Goal: Task Accomplishment & Management: Complete application form

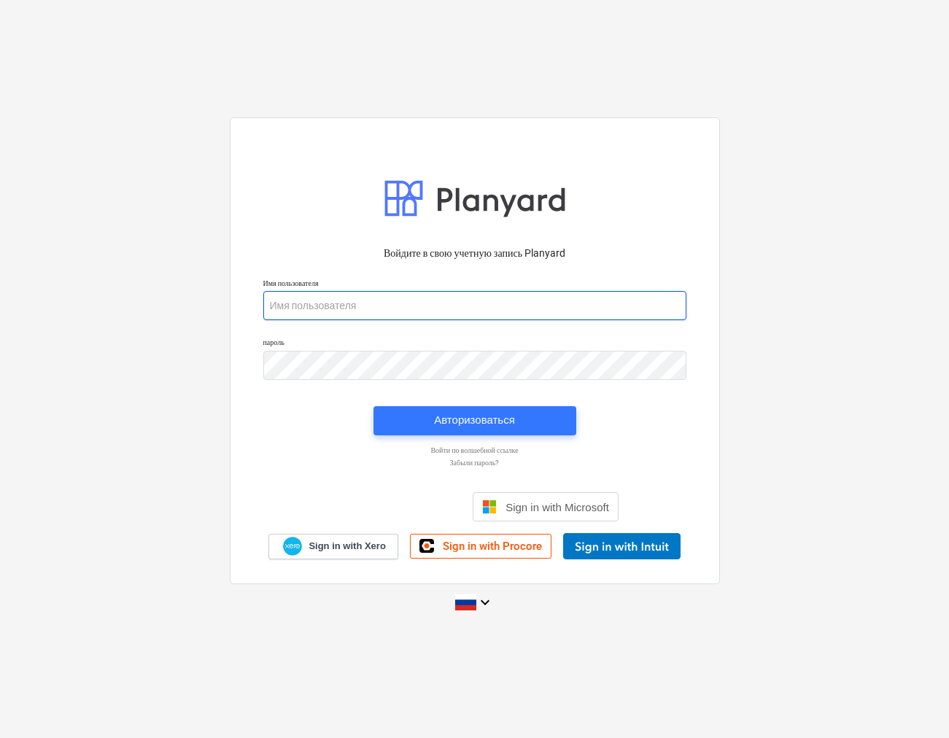
click at [315, 308] on input "email" at bounding box center [474, 305] width 423 height 29
type input "[PERSON_NAME][EMAIL_ADDRESS][DOMAIN_NAME]"
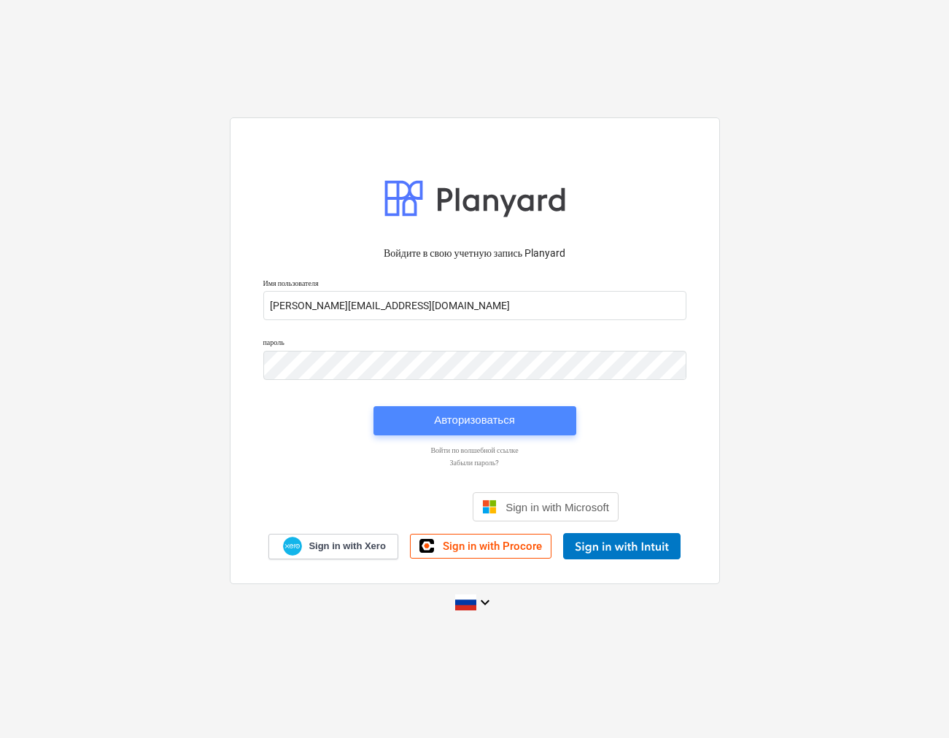
click at [471, 424] on div "Авторизоваться" at bounding box center [474, 420] width 81 height 19
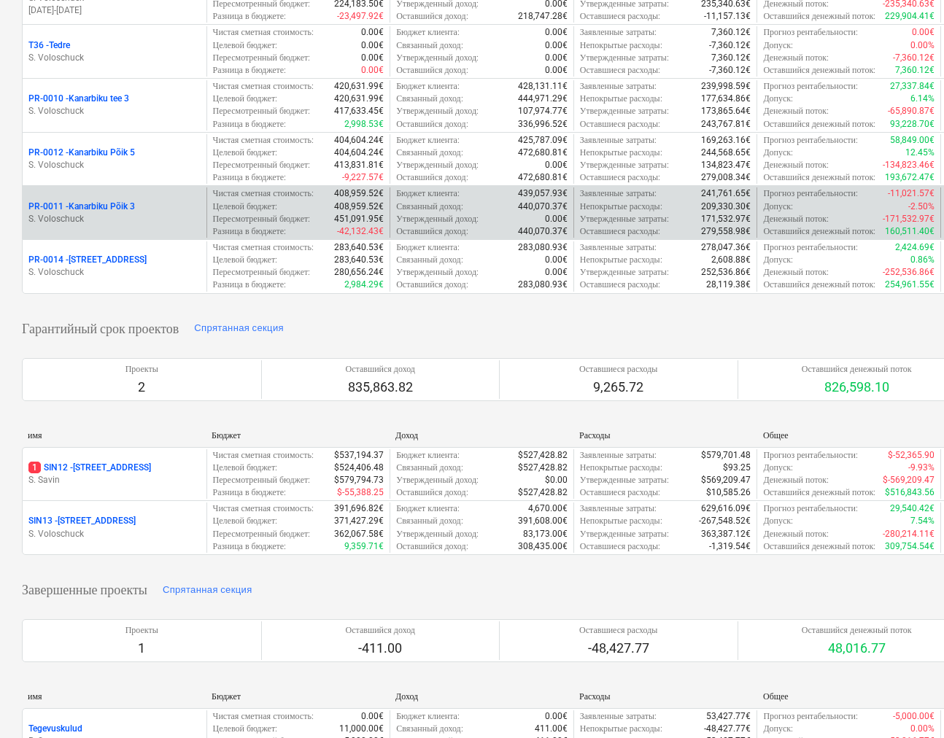
scroll to position [586, 0]
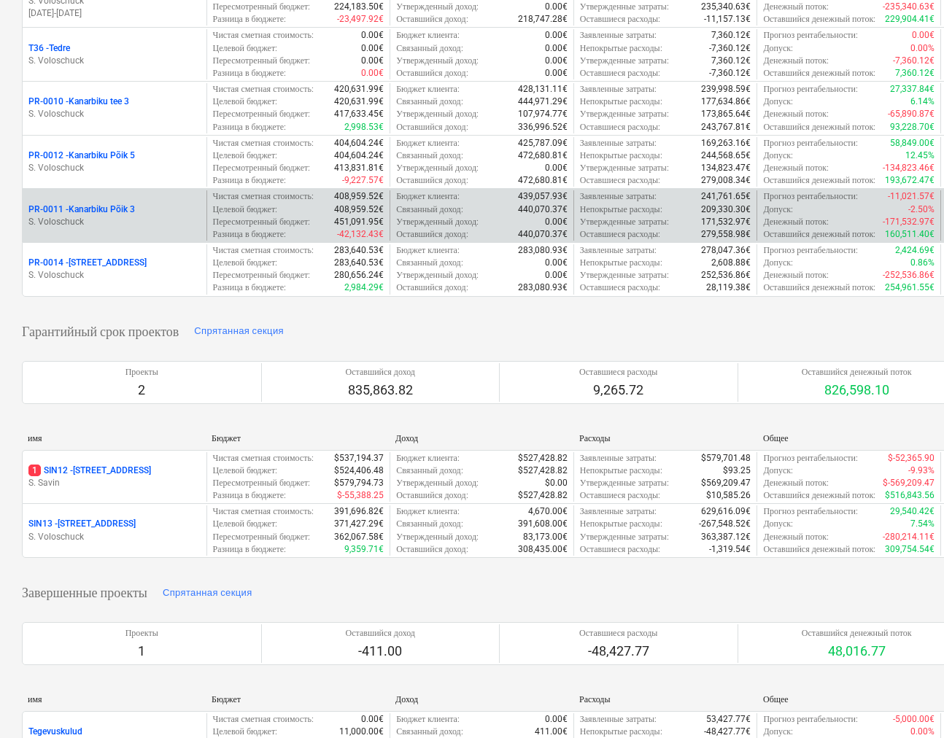
click at [125, 216] on p "PR-0011 - Kanarbiku Põik 3" at bounding box center [81, 210] width 107 height 12
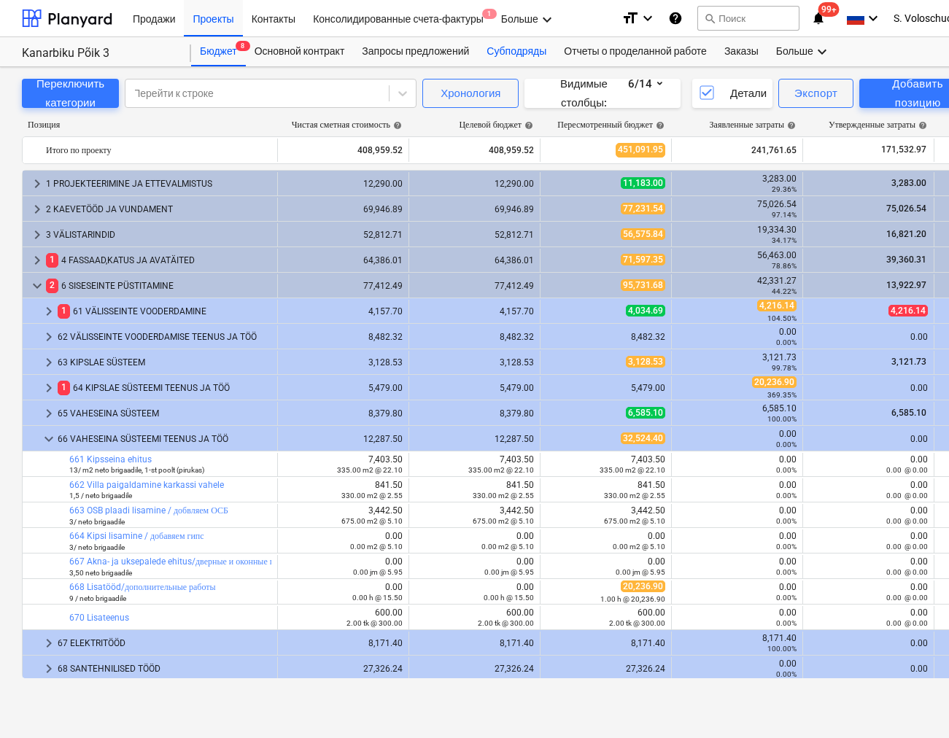
click at [520, 51] on div "Субподряды" at bounding box center [516, 51] width 77 height 29
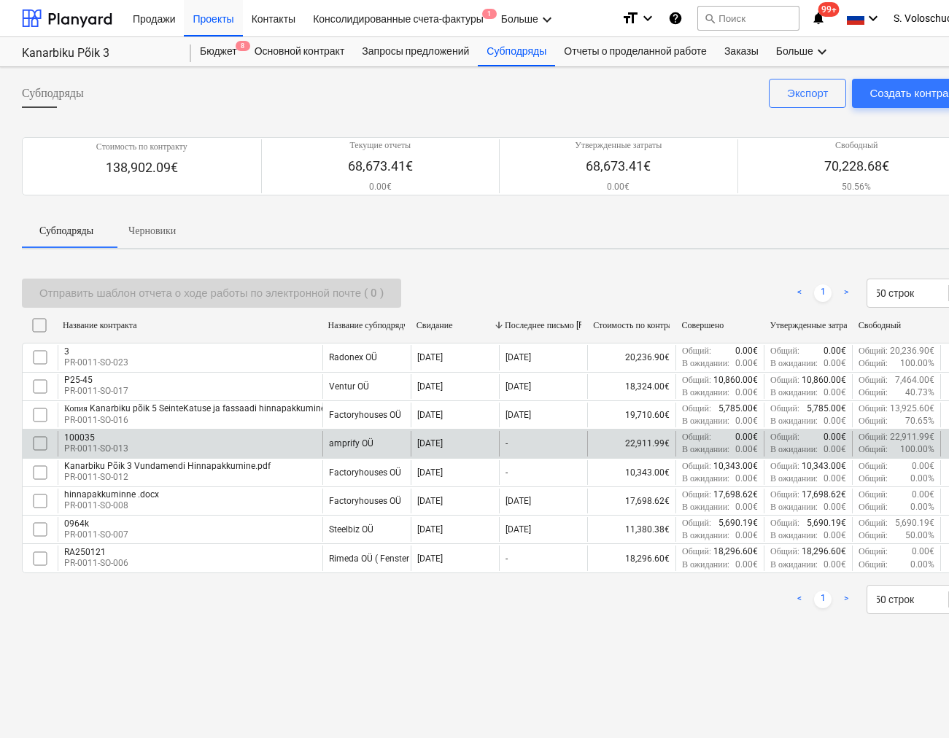
click at [100, 440] on div "100035" at bounding box center [96, 438] width 64 height 10
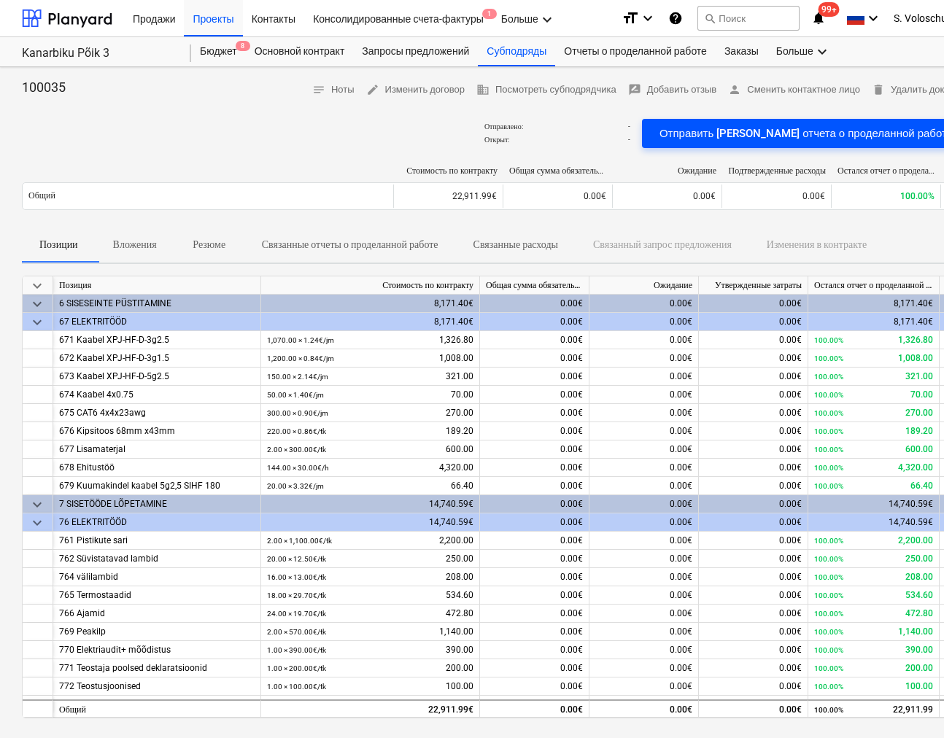
click at [789, 136] on div "Отправить шаблон отчета о проделанной работе" at bounding box center [806, 133] width 293 height 19
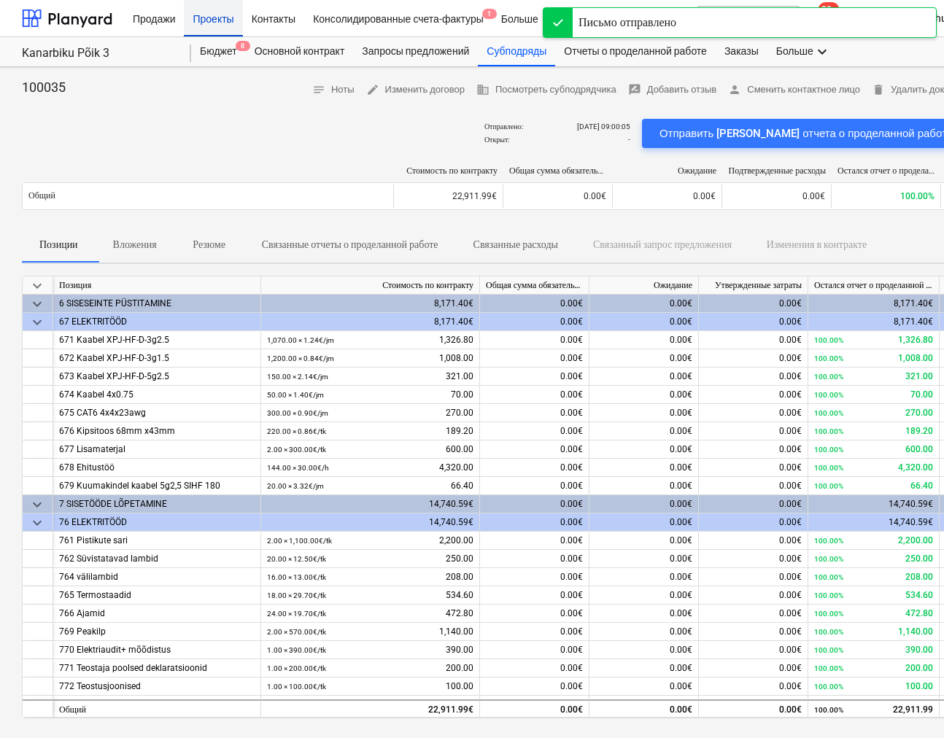
click at [217, 26] on div "Проекты" at bounding box center [213, 17] width 58 height 37
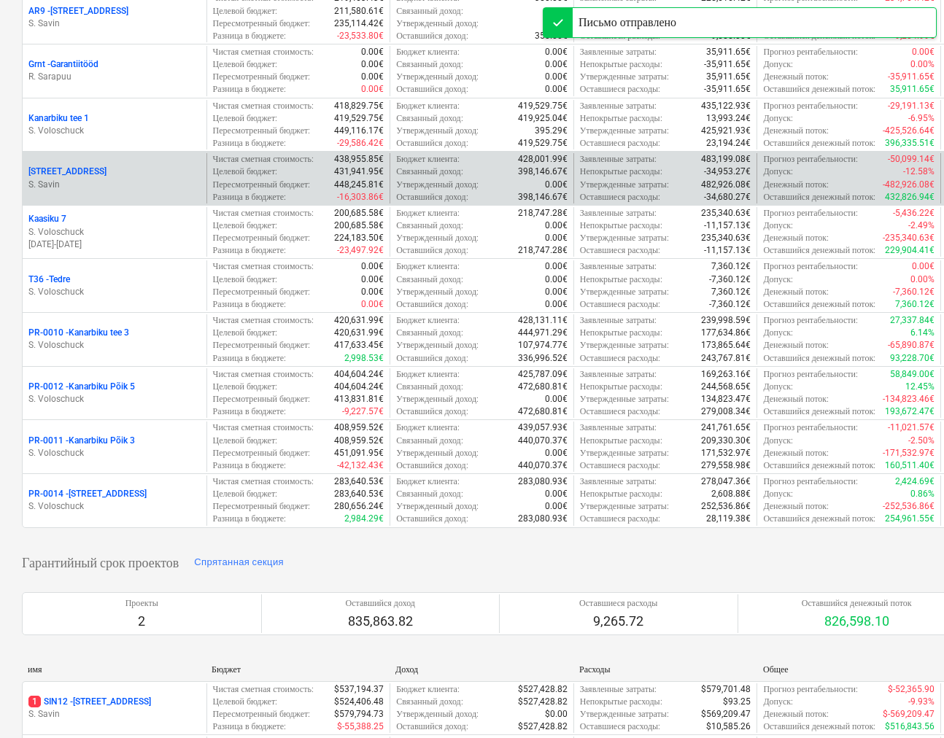
scroll to position [485, 0]
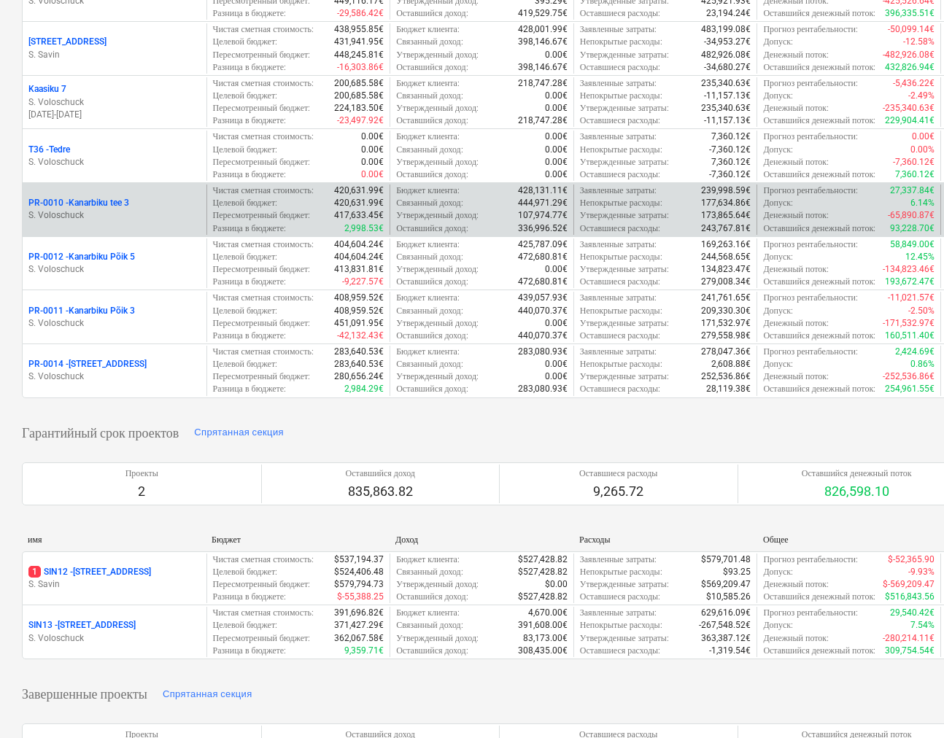
click at [108, 209] on p "PR-0010 - [GEOGRAPHIC_DATA] tee 3" at bounding box center [78, 203] width 101 height 12
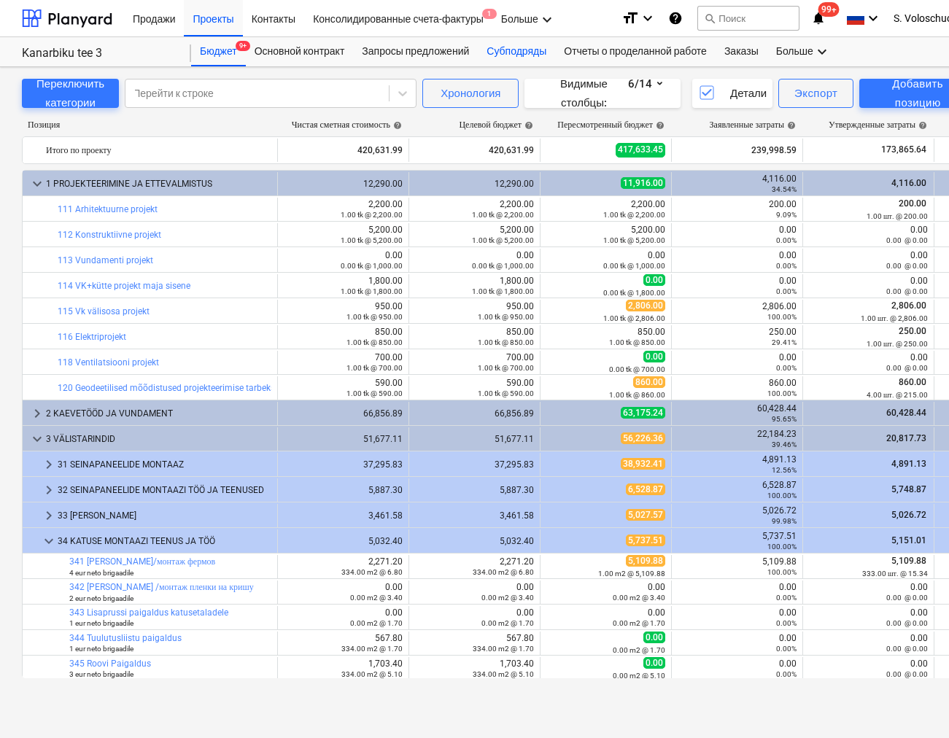
click at [518, 57] on div "Субподряды" at bounding box center [516, 51] width 77 height 29
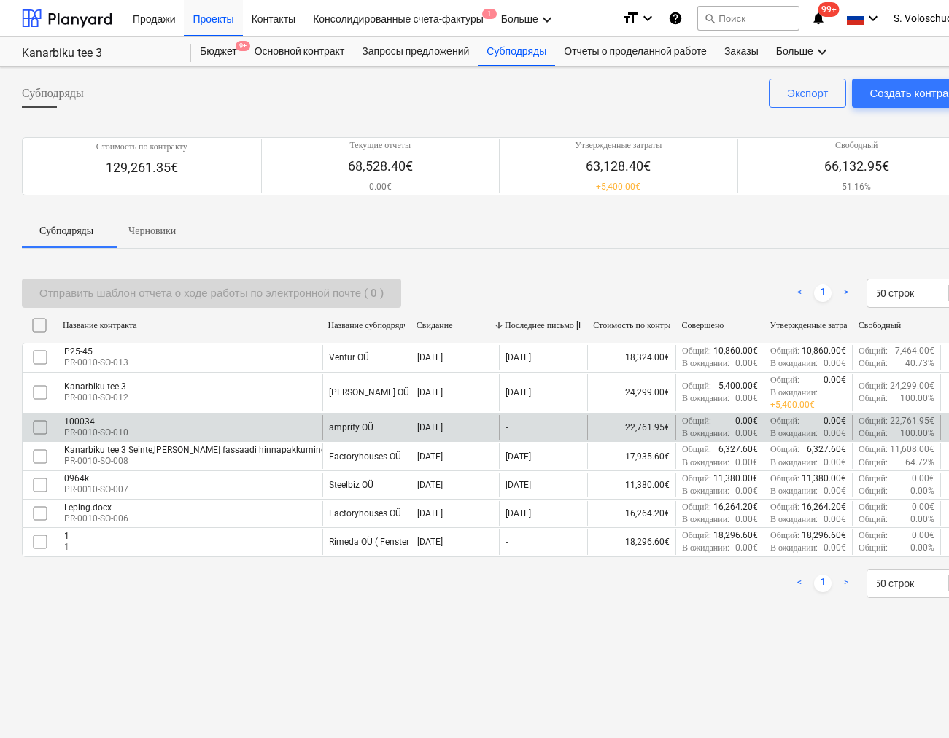
click at [374, 423] on div "amprify OÜ" at bounding box center [367, 427] width 88 height 25
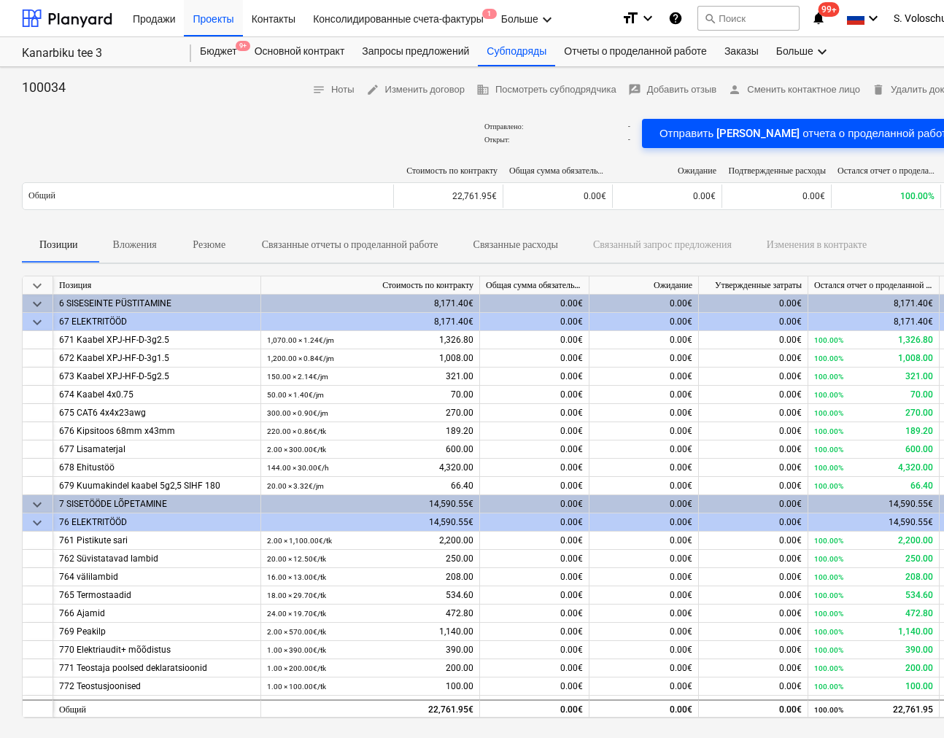
click at [809, 134] on div "Отправить шаблон отчета о проделанной работе" at bounding box center [806, 133] width 293 height 19
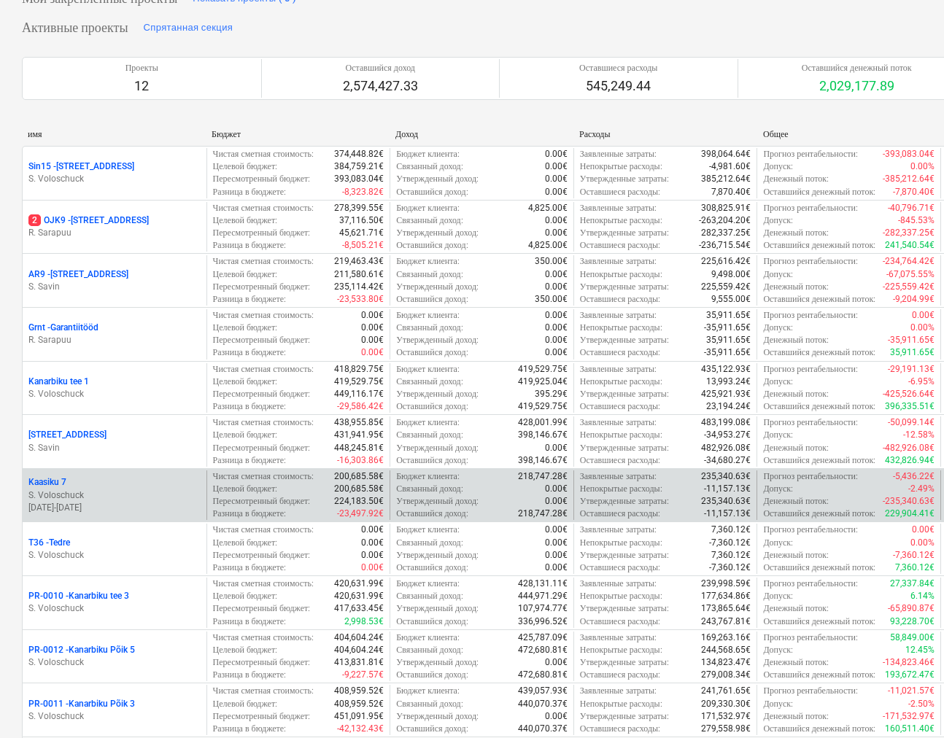
scroll to position [817, 0]
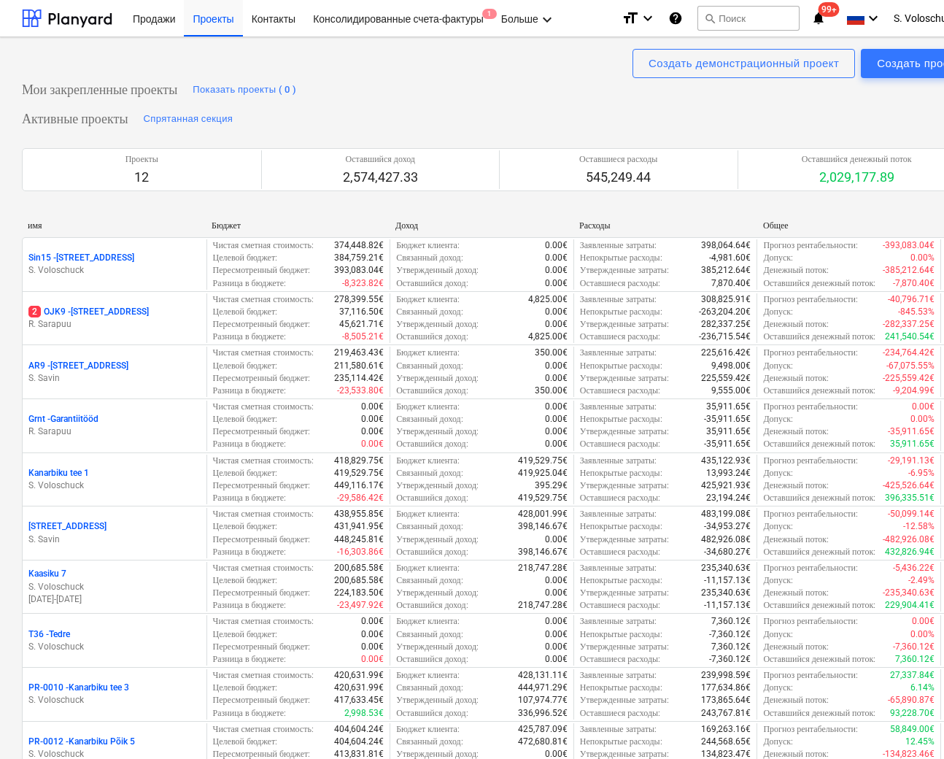
scroll to position [563, 0]
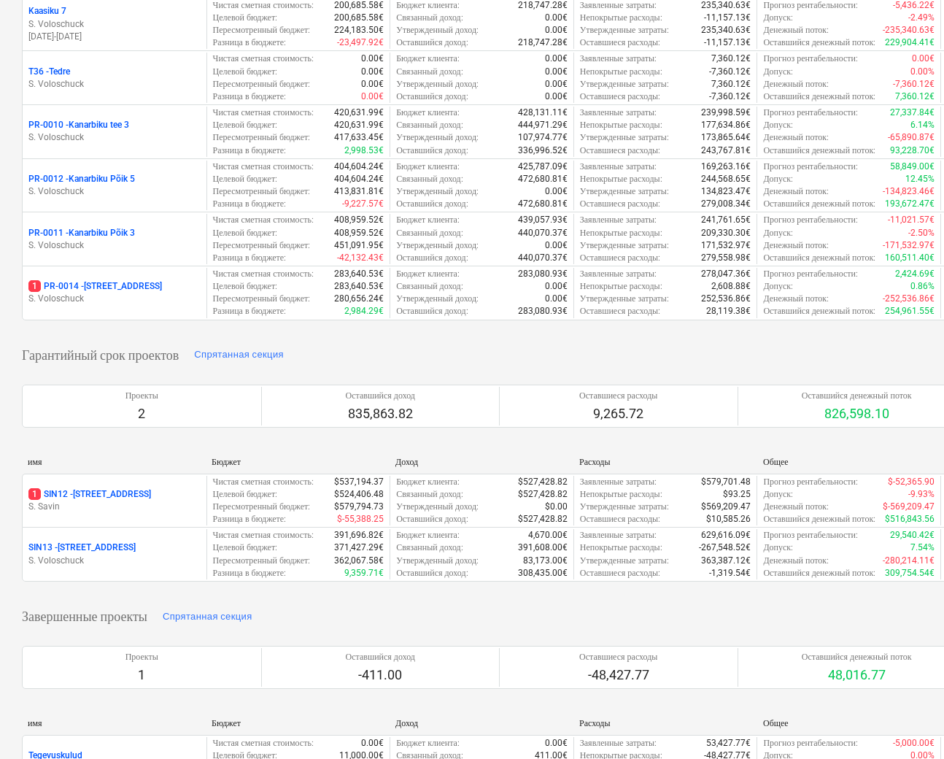
click at [101, 131] on p "PR-0010 - [GEOGRAPHIC_DATA] tee 3" at bounding box center [78, 125] width 101 height 12
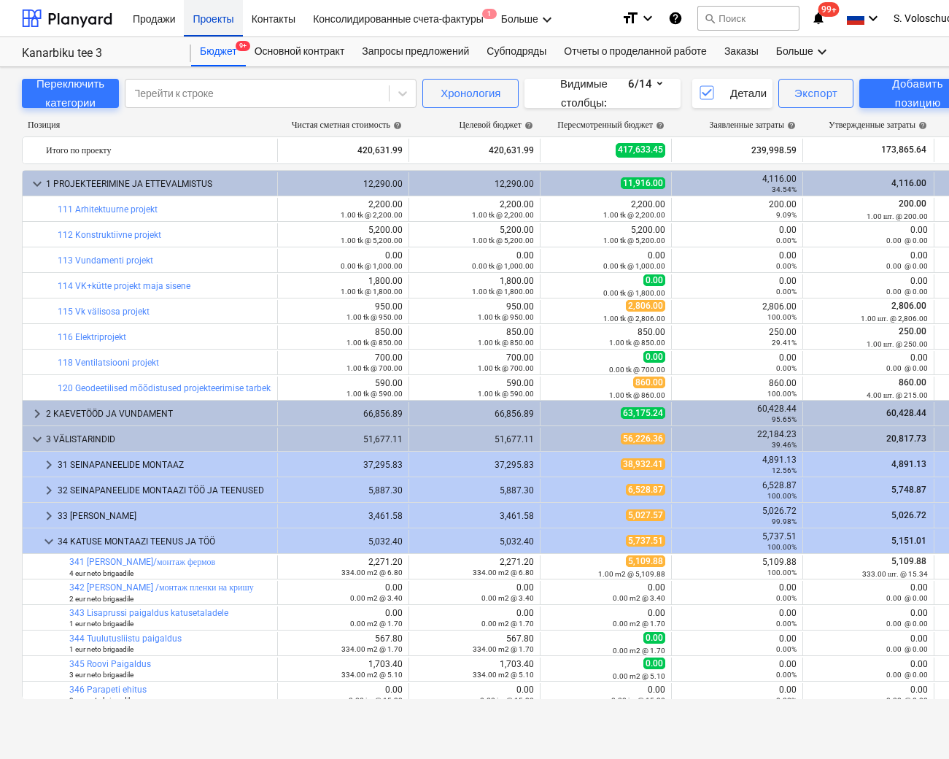
click at [214, 21] on div "Проекты" at bounding box center [213, 17] width 58 height 37
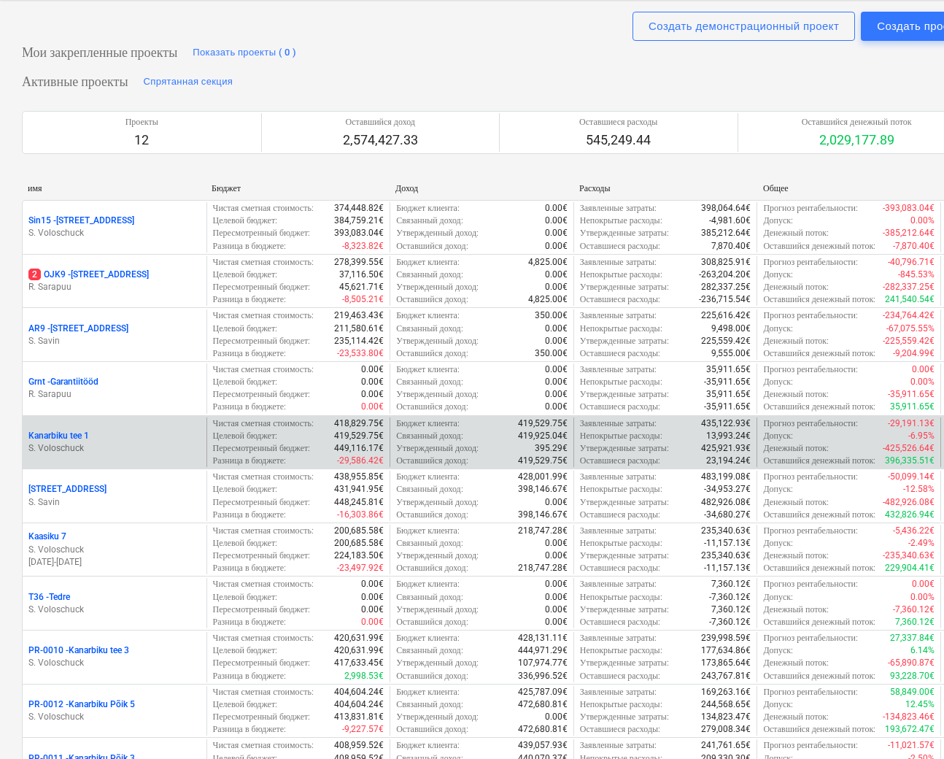
scroll to position [452, 0]
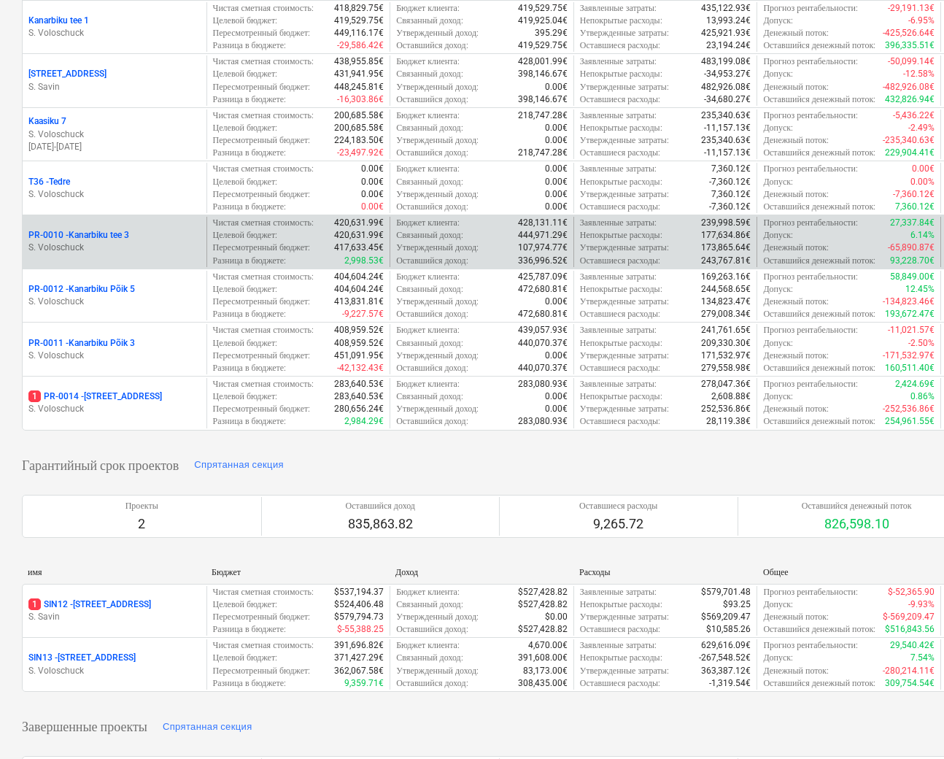
click at [106, 242] on p "PR-0010 - [GEOGRAPHIC_DATA] tee 3" at bounding box center [78, 235] width 101 height 12
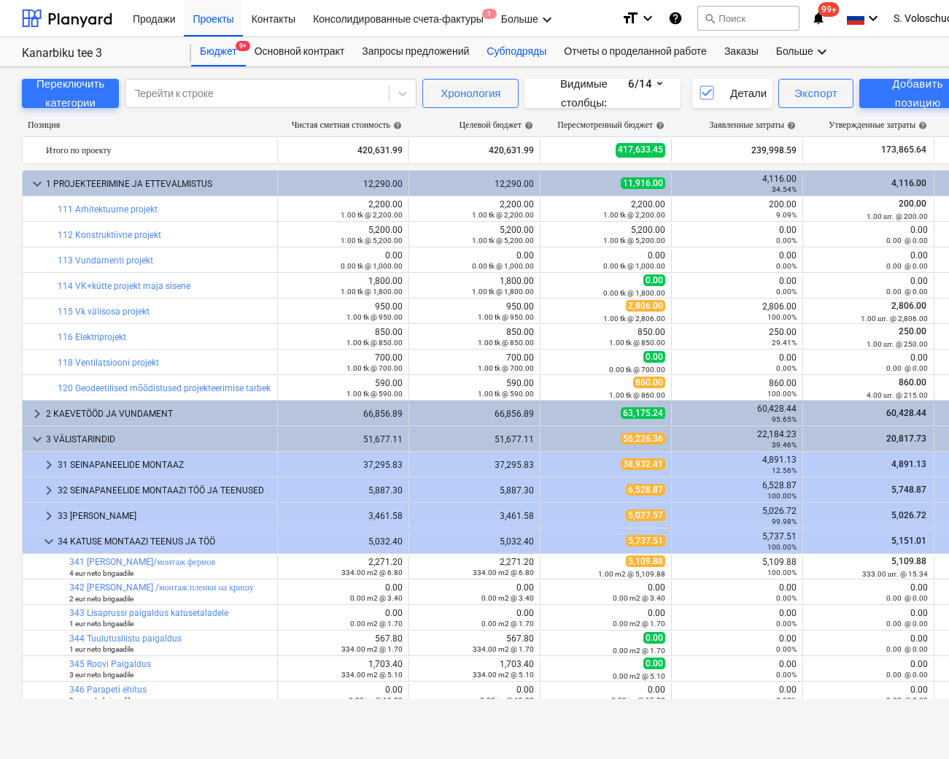
click at [517, 45] on div "Субподряды" at bounding box center [516, 51] width 77 height 29
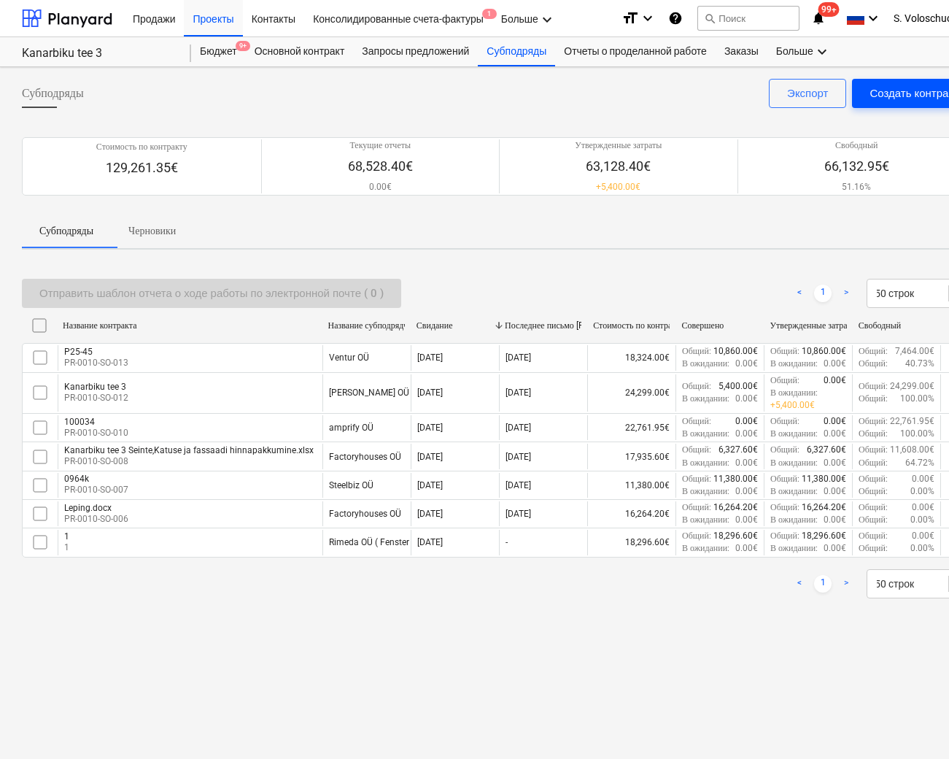
click at [903, 92] on div "Создать контракт" at bounding box center [914, 93] width 89 height 19
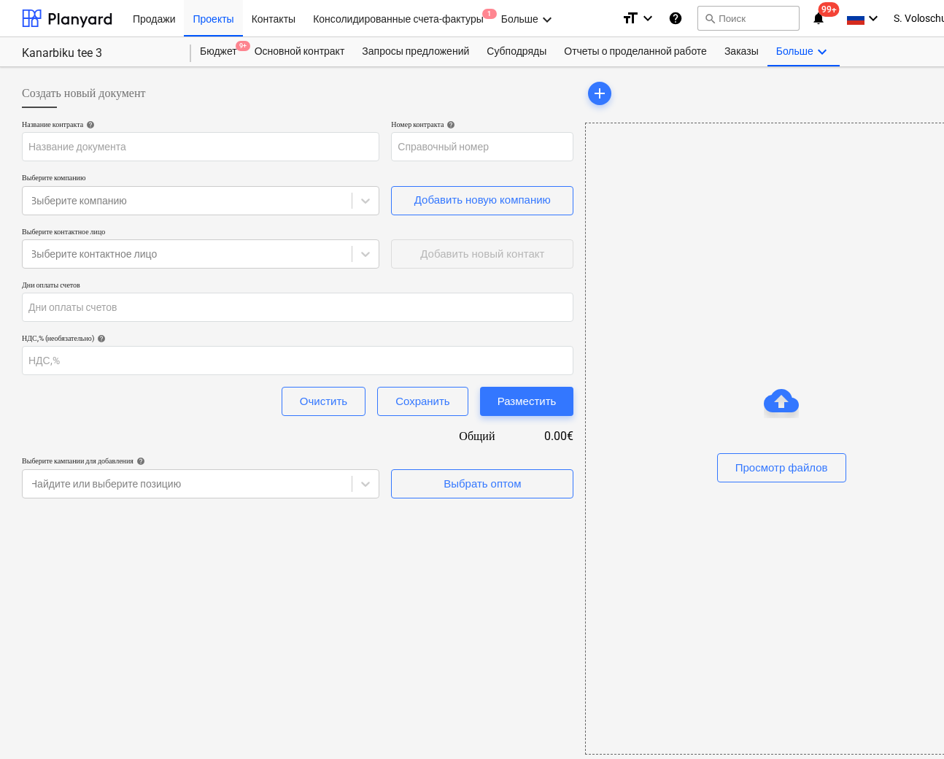
type input "PR-0010-SO-014"
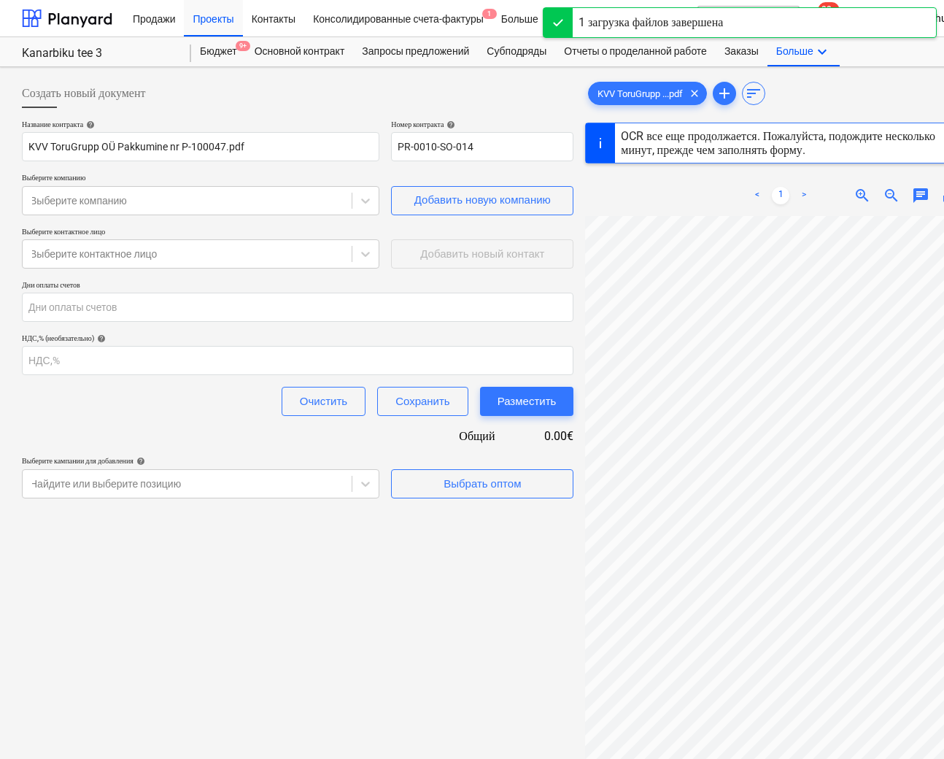
type input "100047"
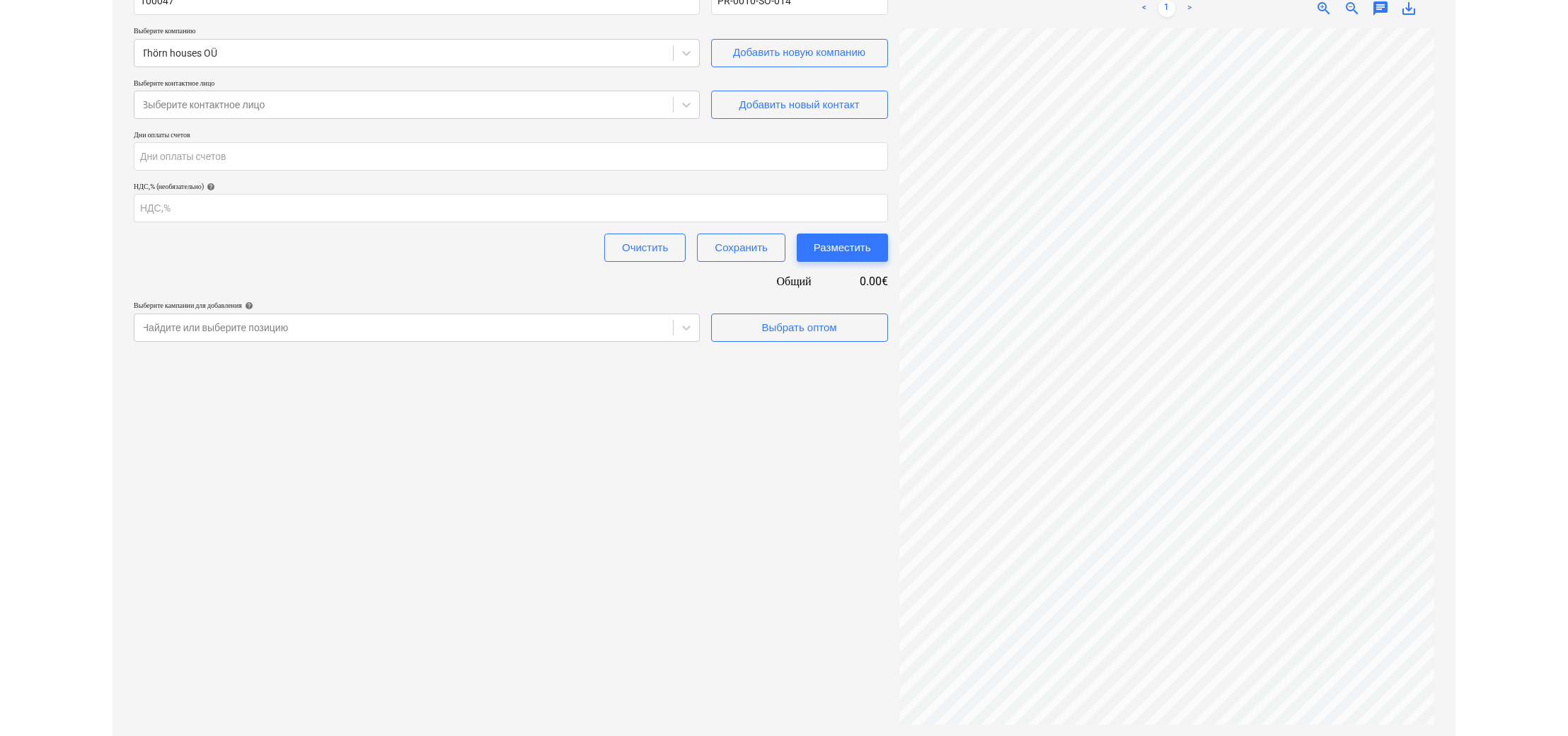
scroll to position [164, 0]
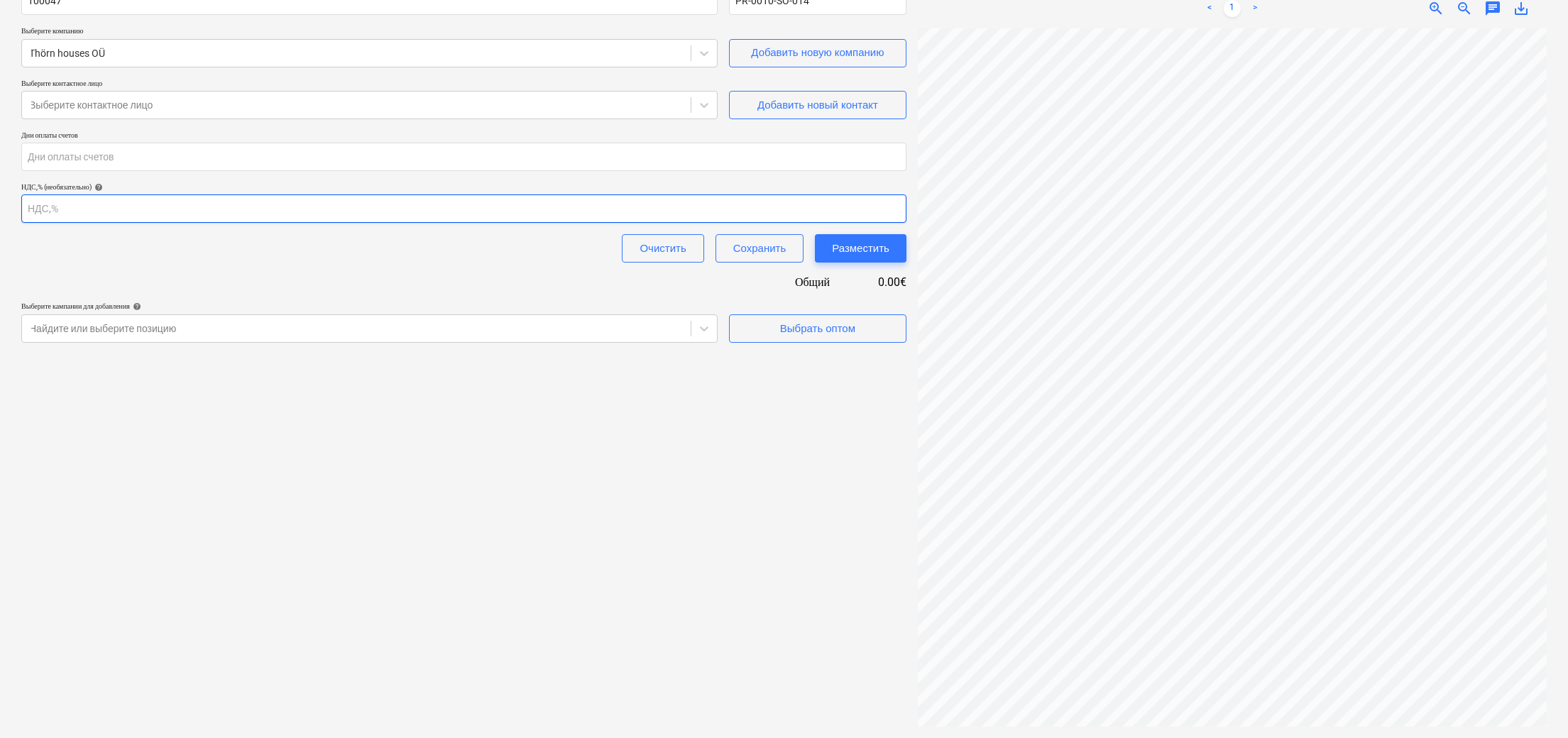
click at [140, 204] on input "number" at bounding box center [464, 208] width 885 height 28
type input "24"
click at [480, 450] on div "Создать новый документ Название контракта help 100047 [PERSON_NAME] контракта h…" at bounding box center [464, 331] width 897 height 803
click at [511, 610] on div "Создать новый документ Название контракта help 100047 [PERSON_NAME] контракта h…" at bounding box center [464, 331] width 897 height 803
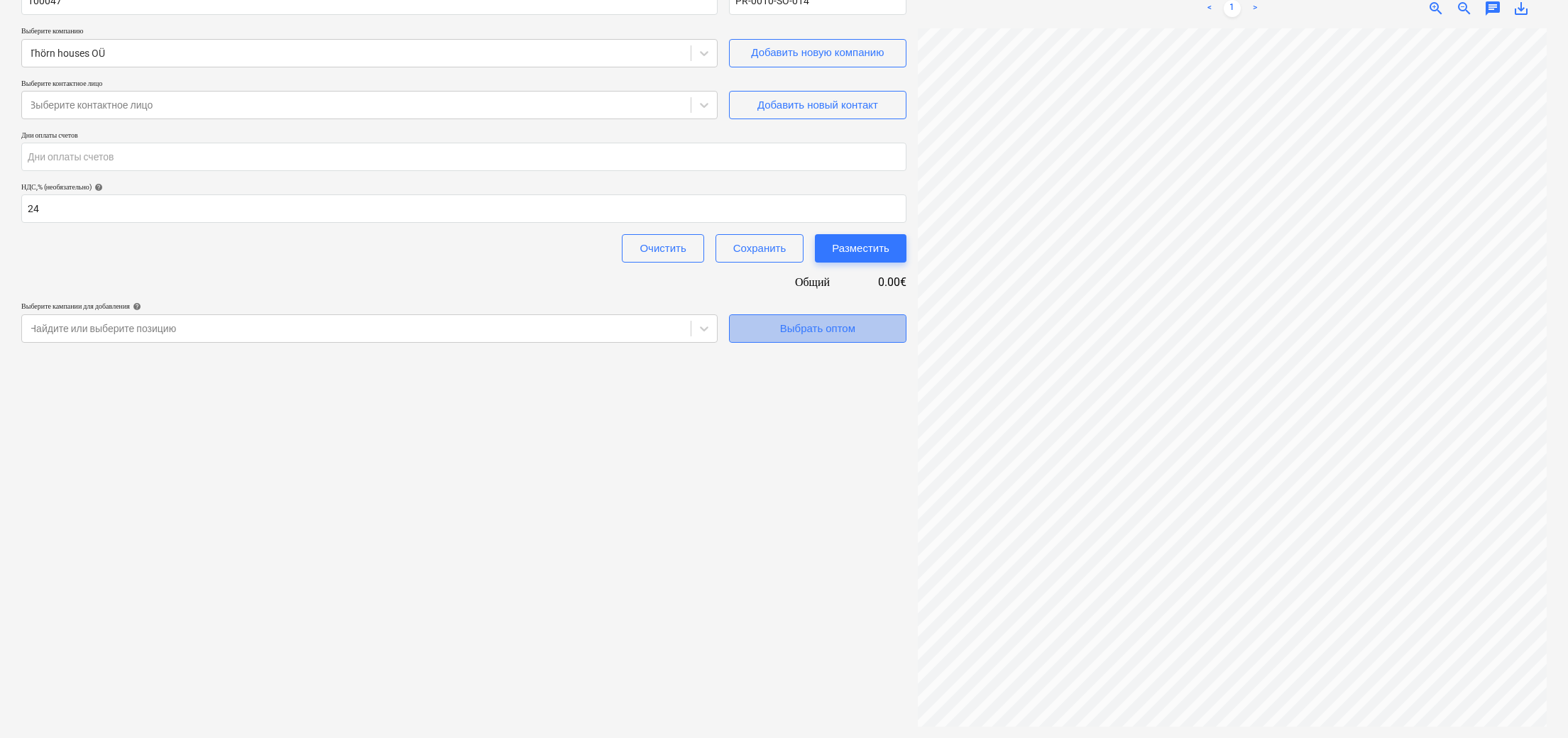
click at [785, 330] on div "Выбрать оптом" at bounding box center [817, 328] width 75 height 18
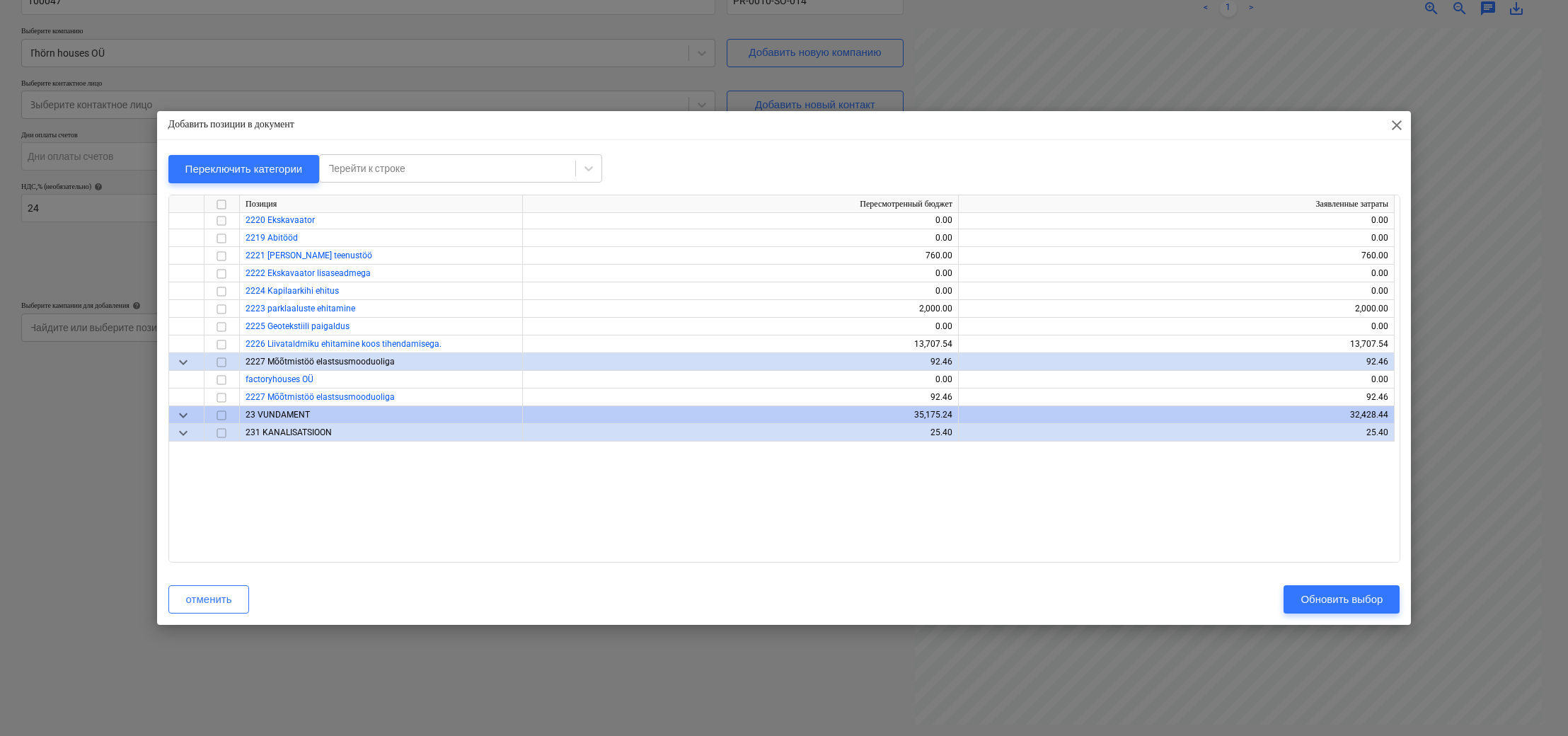
scroll to position [0, 0]
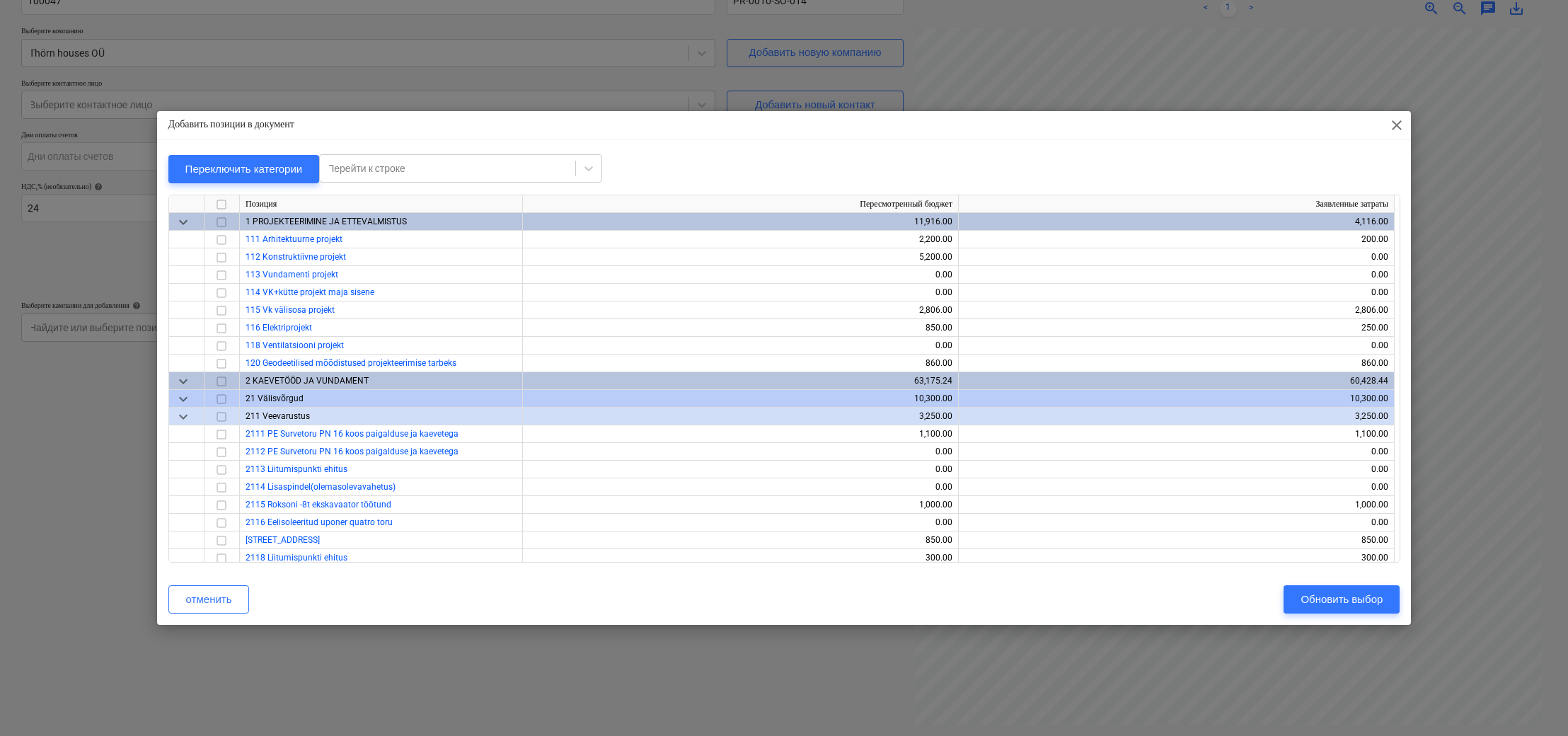
click at [184, 217] on span "keyboard_arrow_down" at bounding box center [183, 222] width 17 height 17
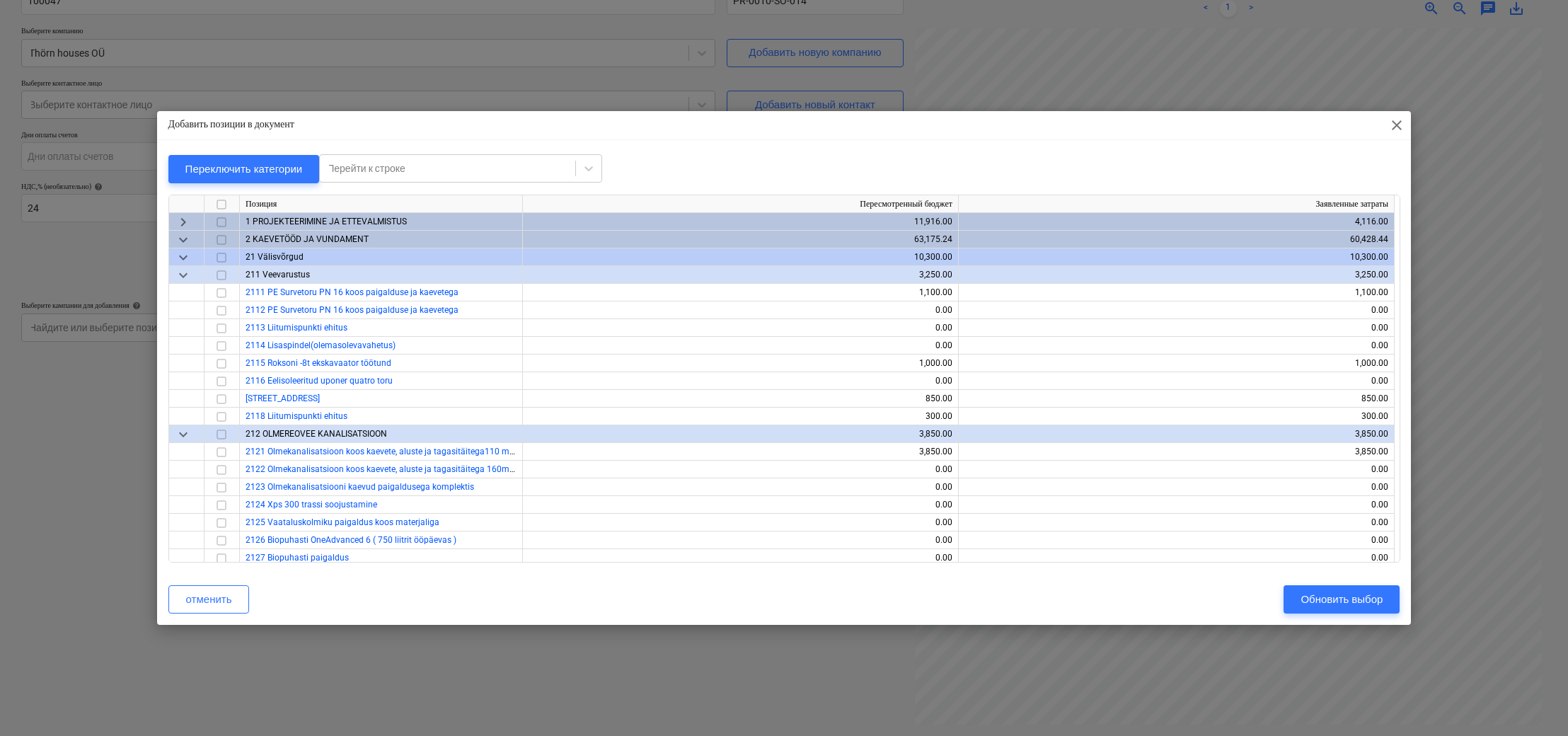
click at [184, 239] on span "keyboard_arrow_down" at bounding box center [183, 240] width 17 height 17
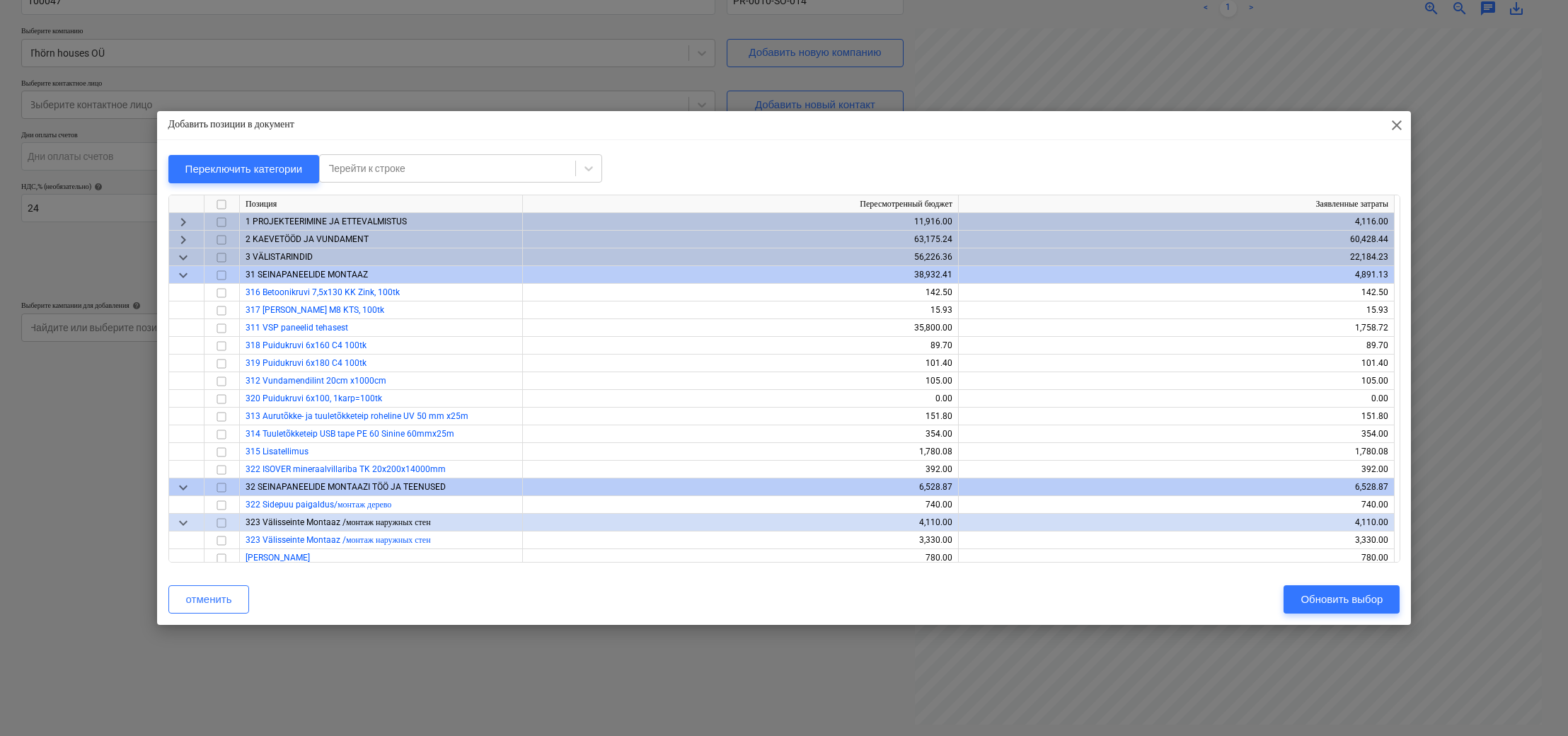
click at [186, 255] on span "keyboard_arrow_down" at bounding box center [183, 258] width 17 height 17
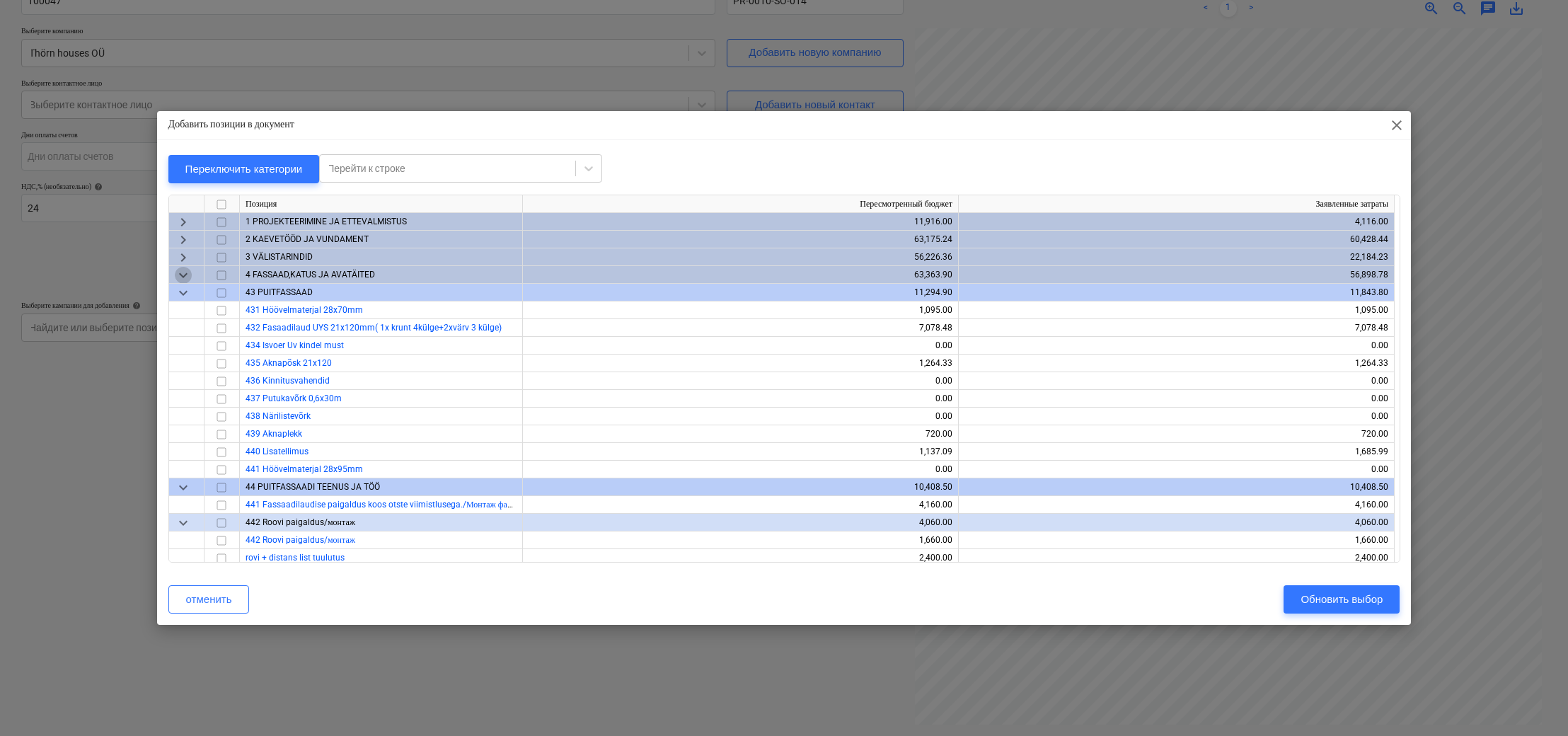
click at [183, 281] on span "keyboard_arrow_down" at bounding box center [183, 275] width 17 height 17
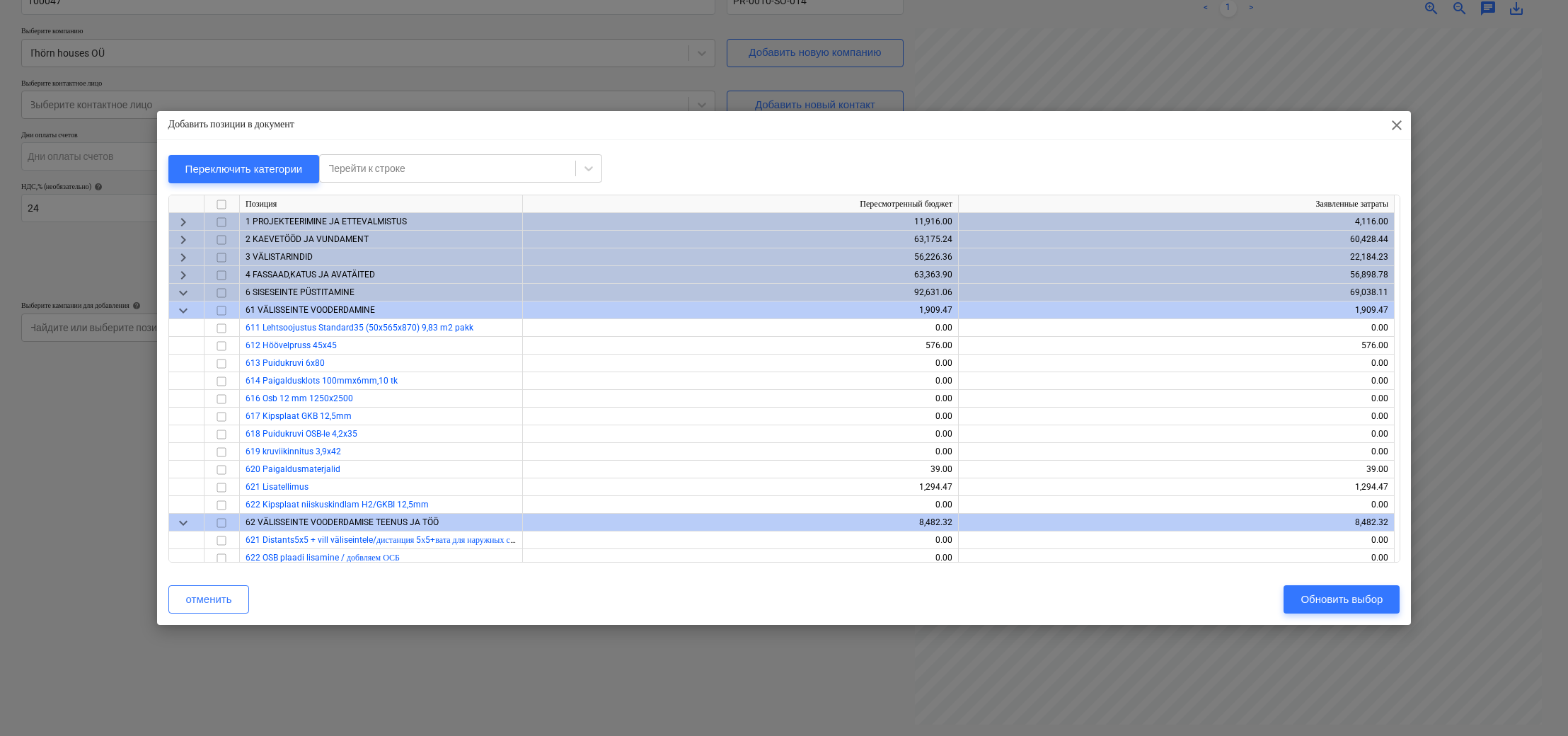
click at [188, 295] on span "keyboard_arrow_down" at bounding box center [183, 293] width 17 height 17
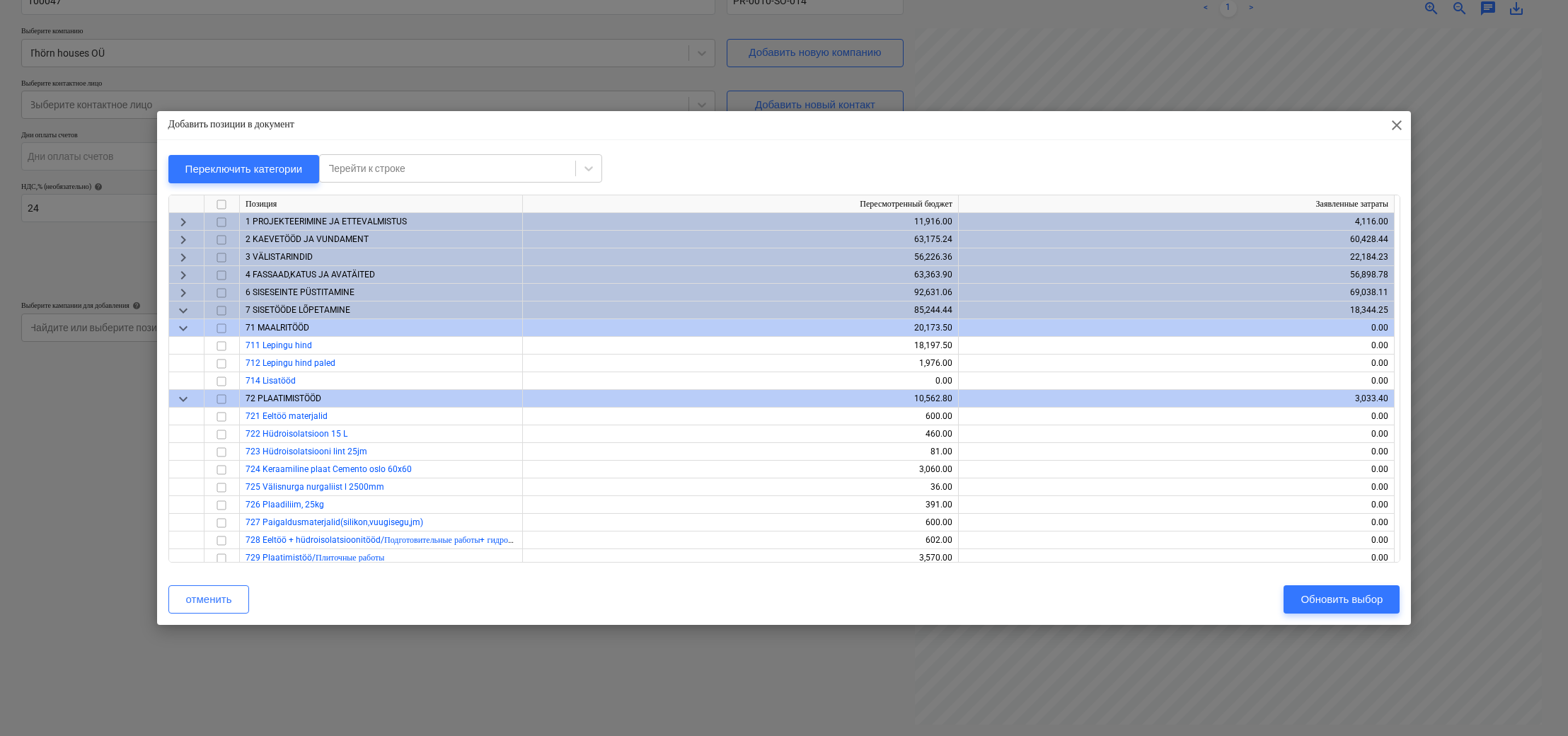
click at [176, 310] on span "keyboard_arrow_down" at bounding box center [183, 311] width 17 height 17
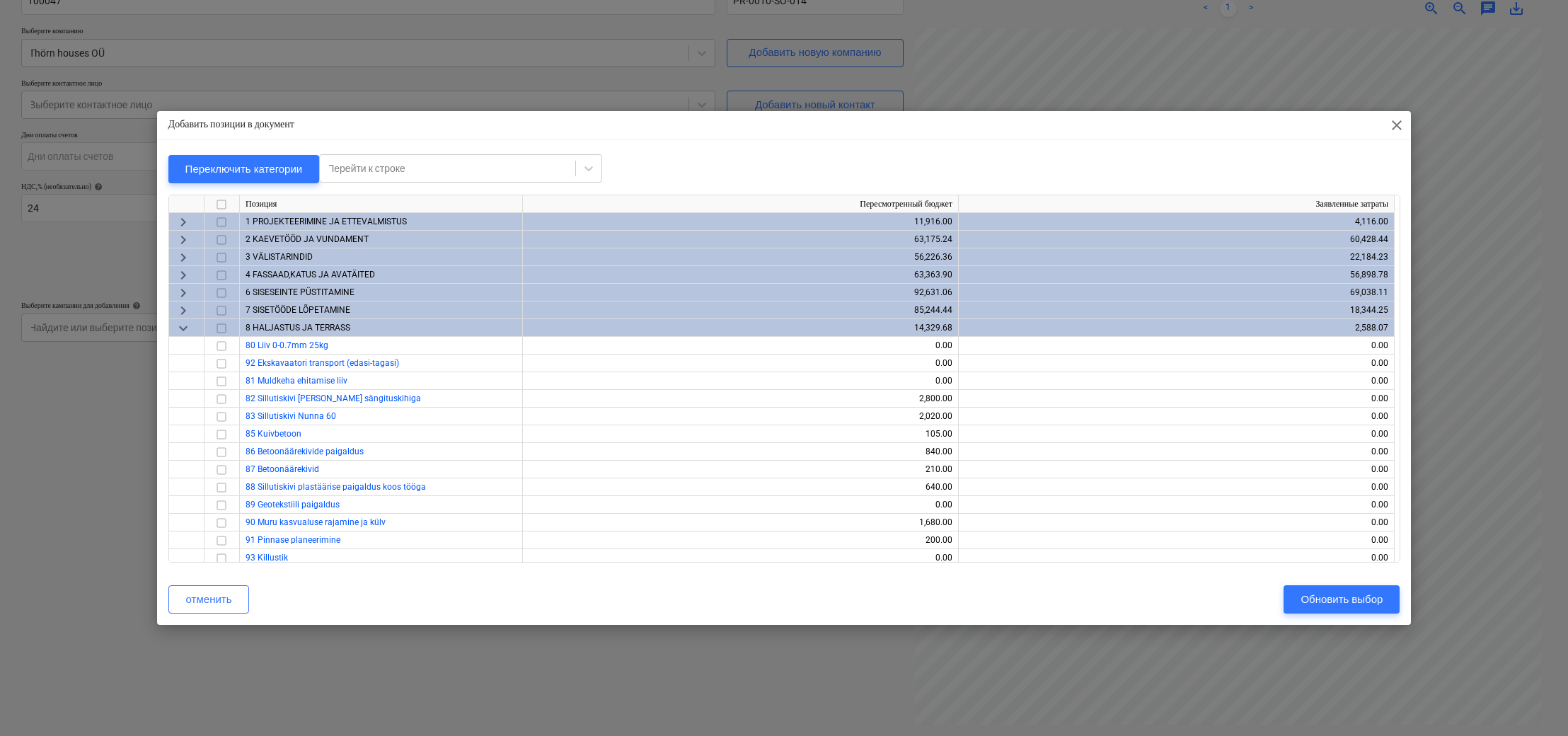
click at [182, 327] on span "keyboard_arrow_down" at bounding box center [183, 329] width 17 height 17
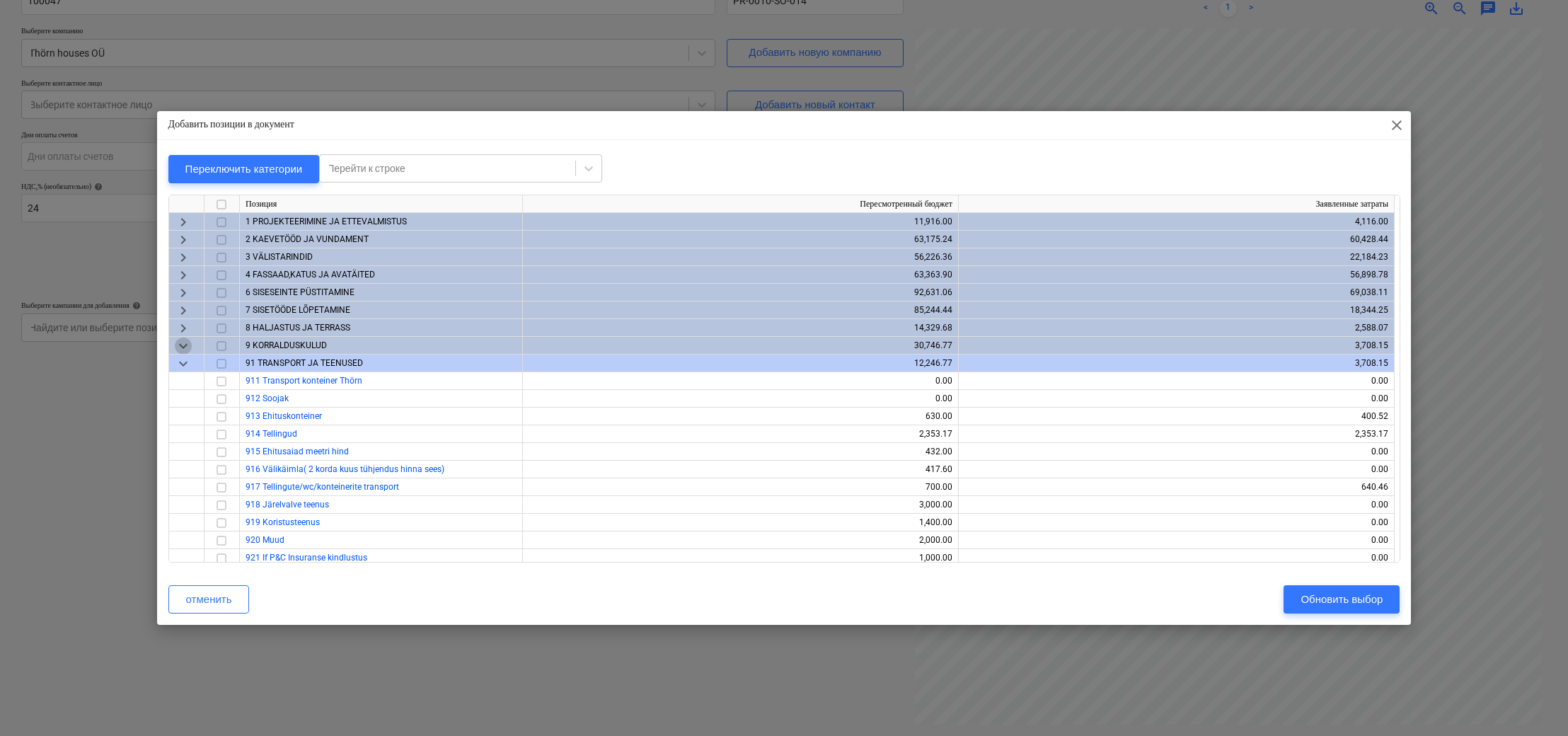
click at [179, 342] on span "keyboard_arrow_down" at bounding box center [183, 346] width 17 height 17
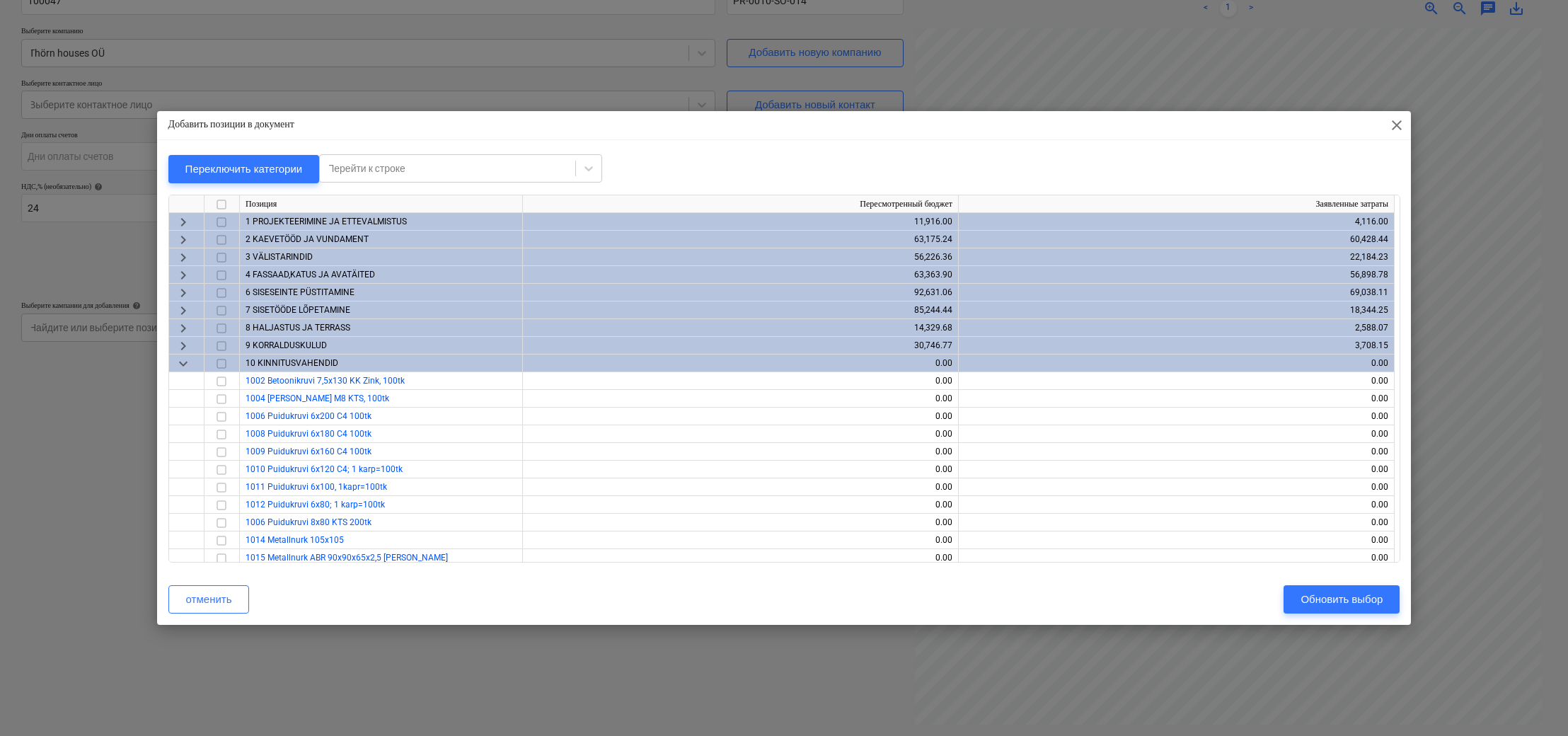
click at [181, 361] on span "keyboard_arrow_down" at bounding box center [183, 364] width 17 height 17
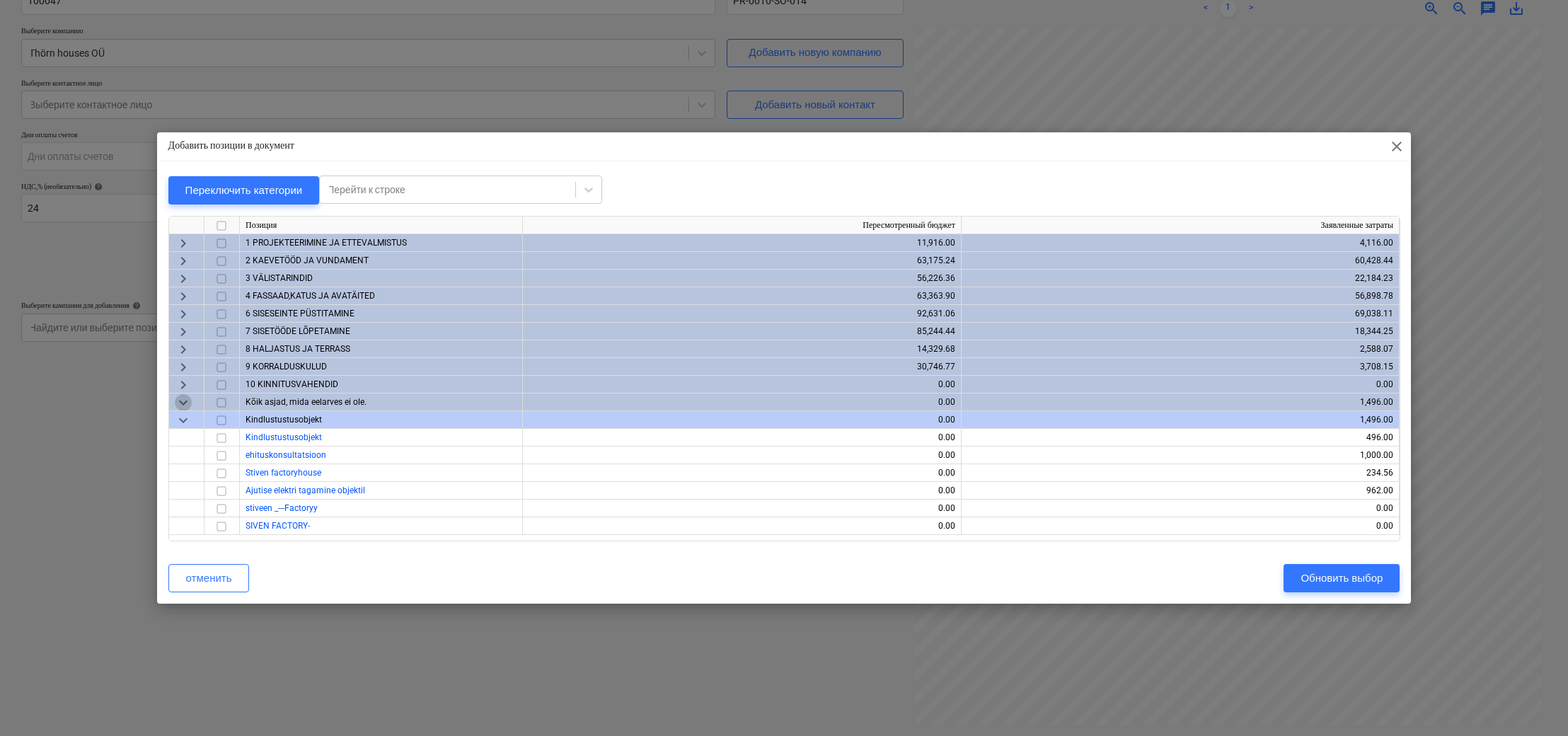
click at [187, 400] on span "keyboard_arrow_down" at bounding box center [183, 402] width 17 height 17
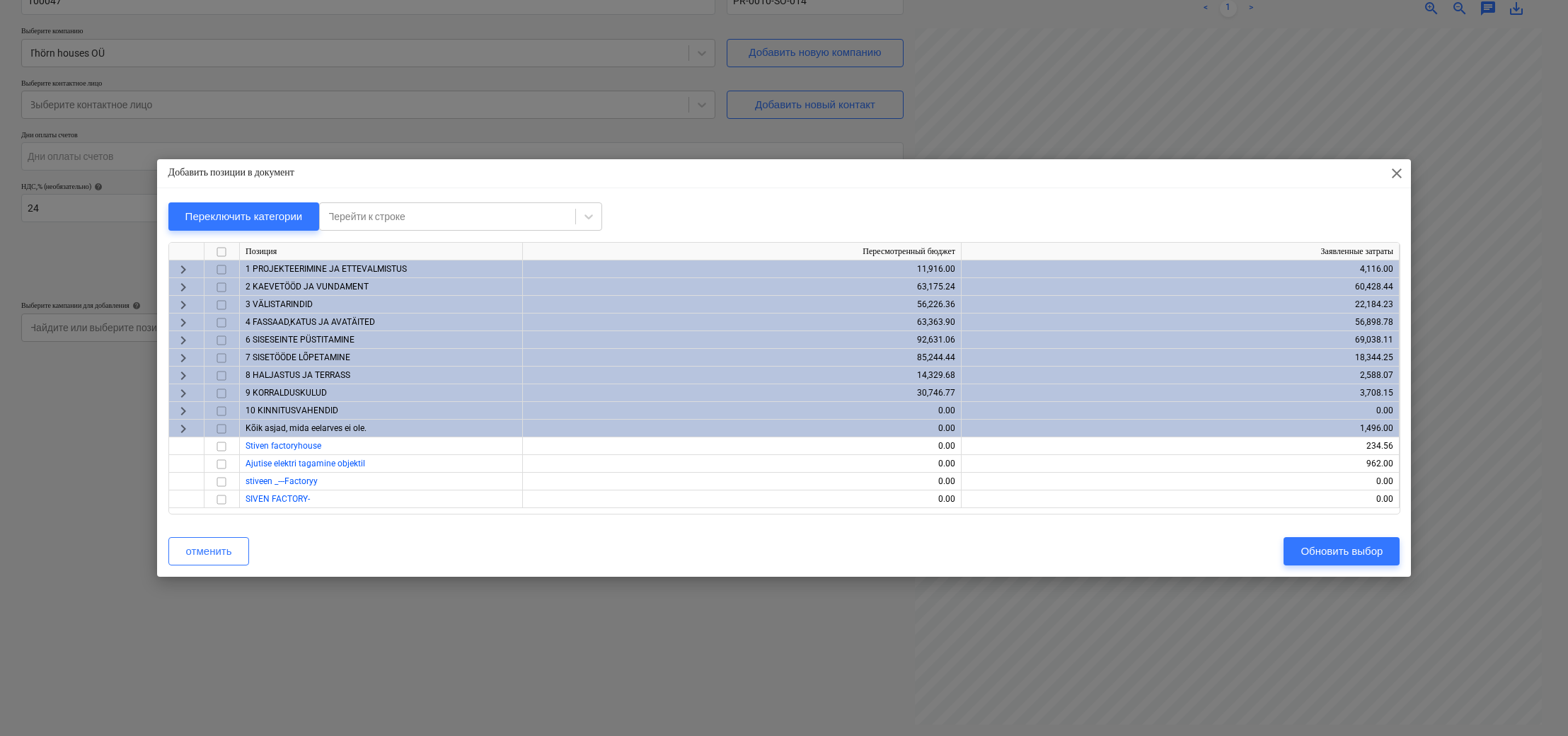
click at [181, 358] on span "keyboard_arrow_right" at bounding box center [183, 358] width 17 height 17
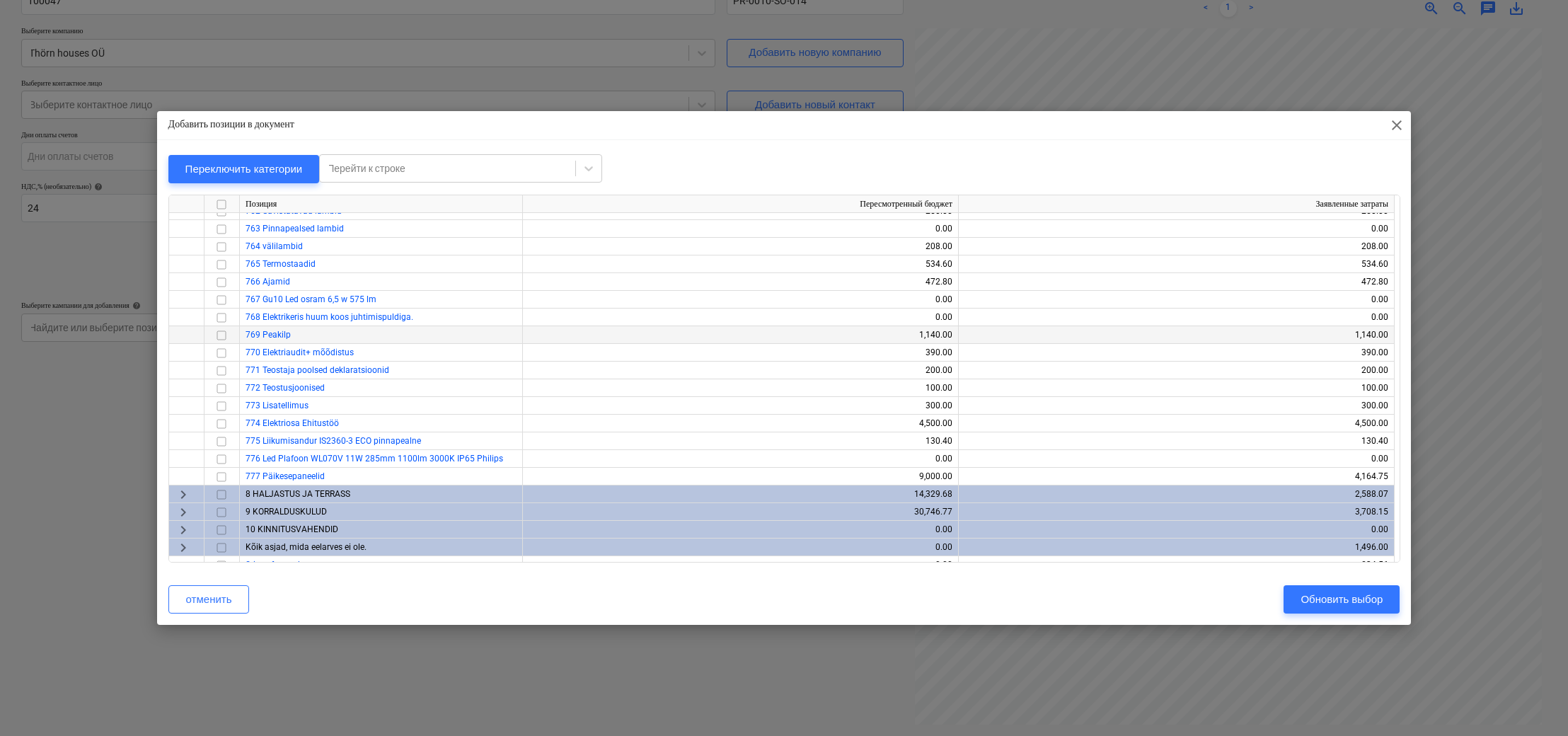
scroll to position [1615, 0]
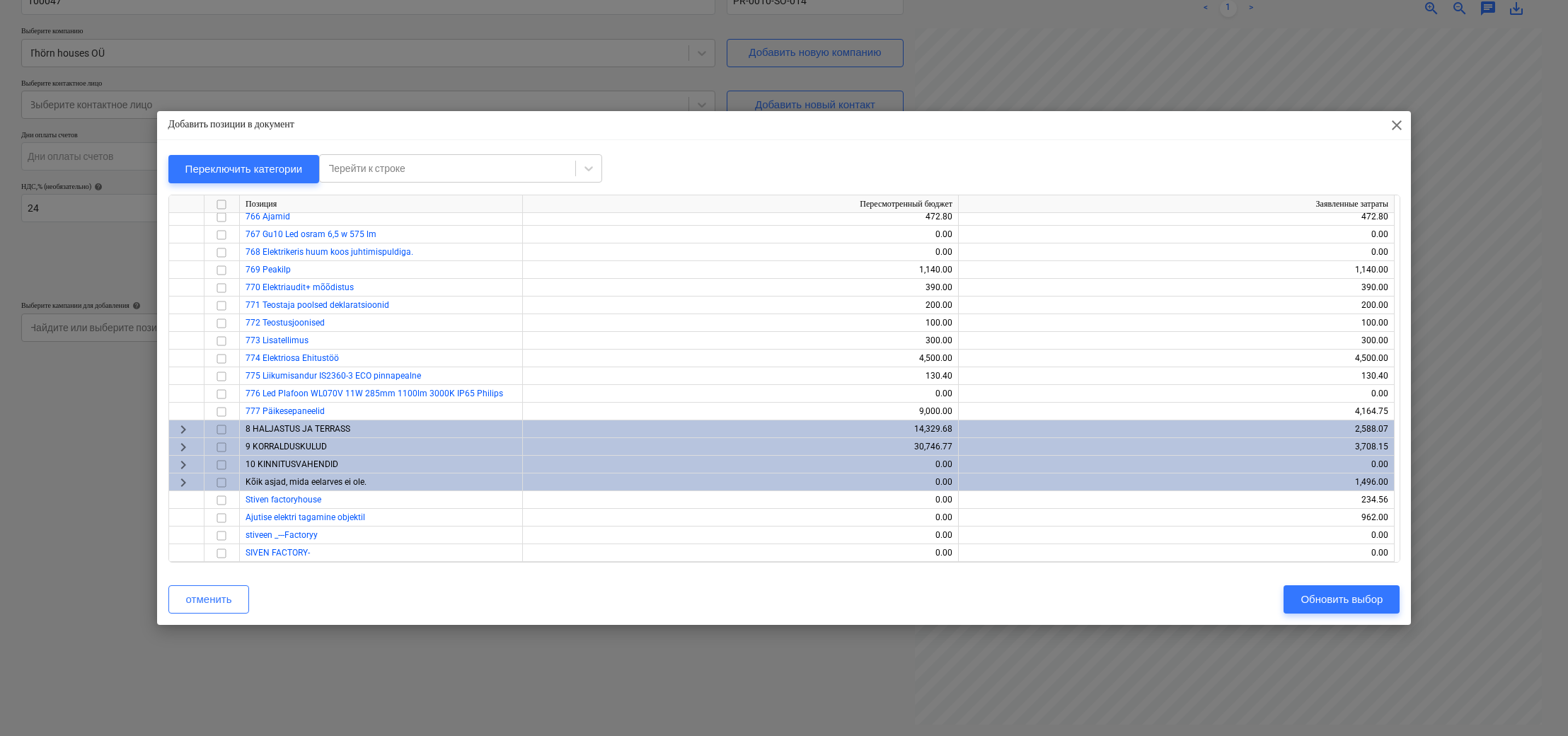
click at [182, 433] on span "keyboard_arrow_right" at bounding box center [183, 430] width 17 height 17
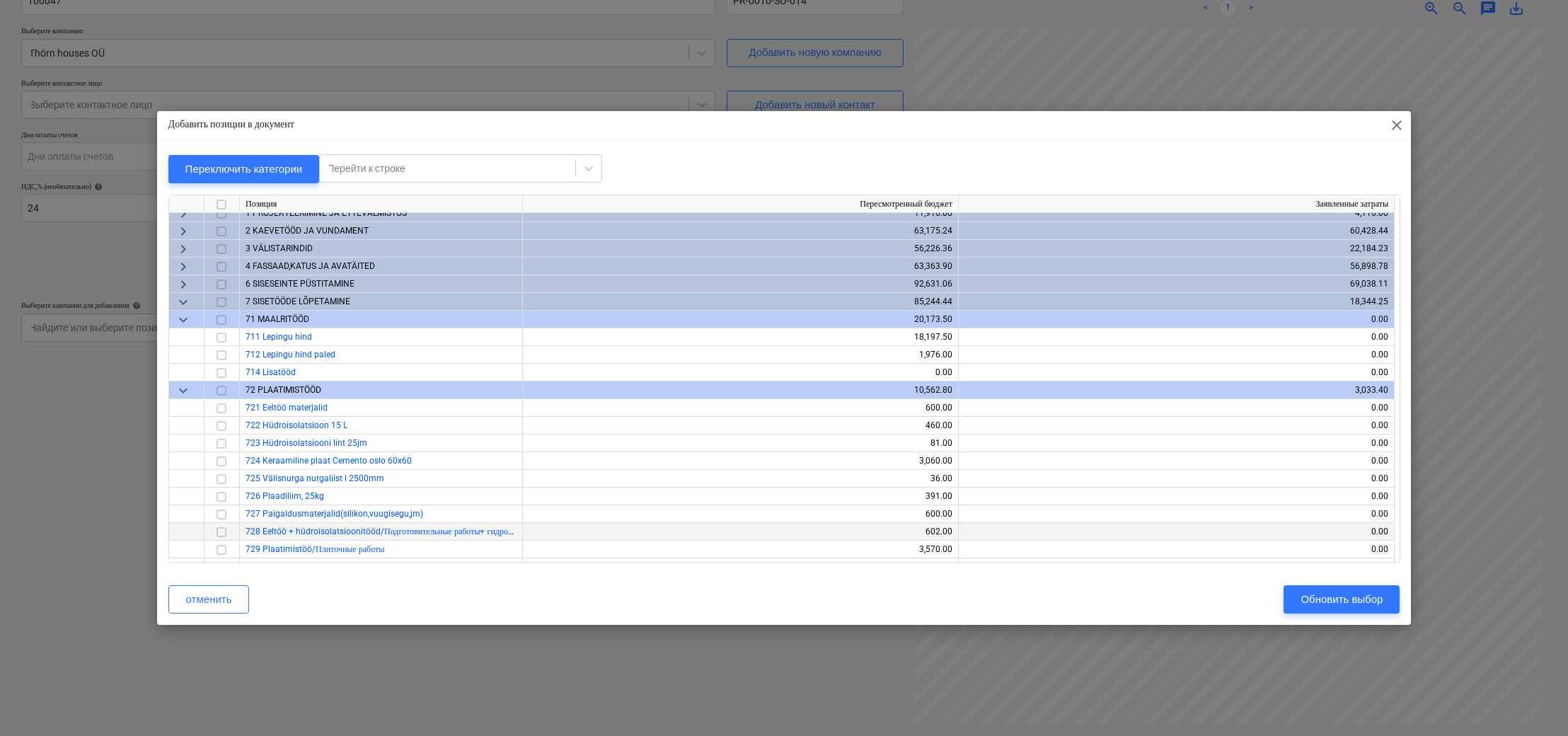
scroll to position [0, 0]
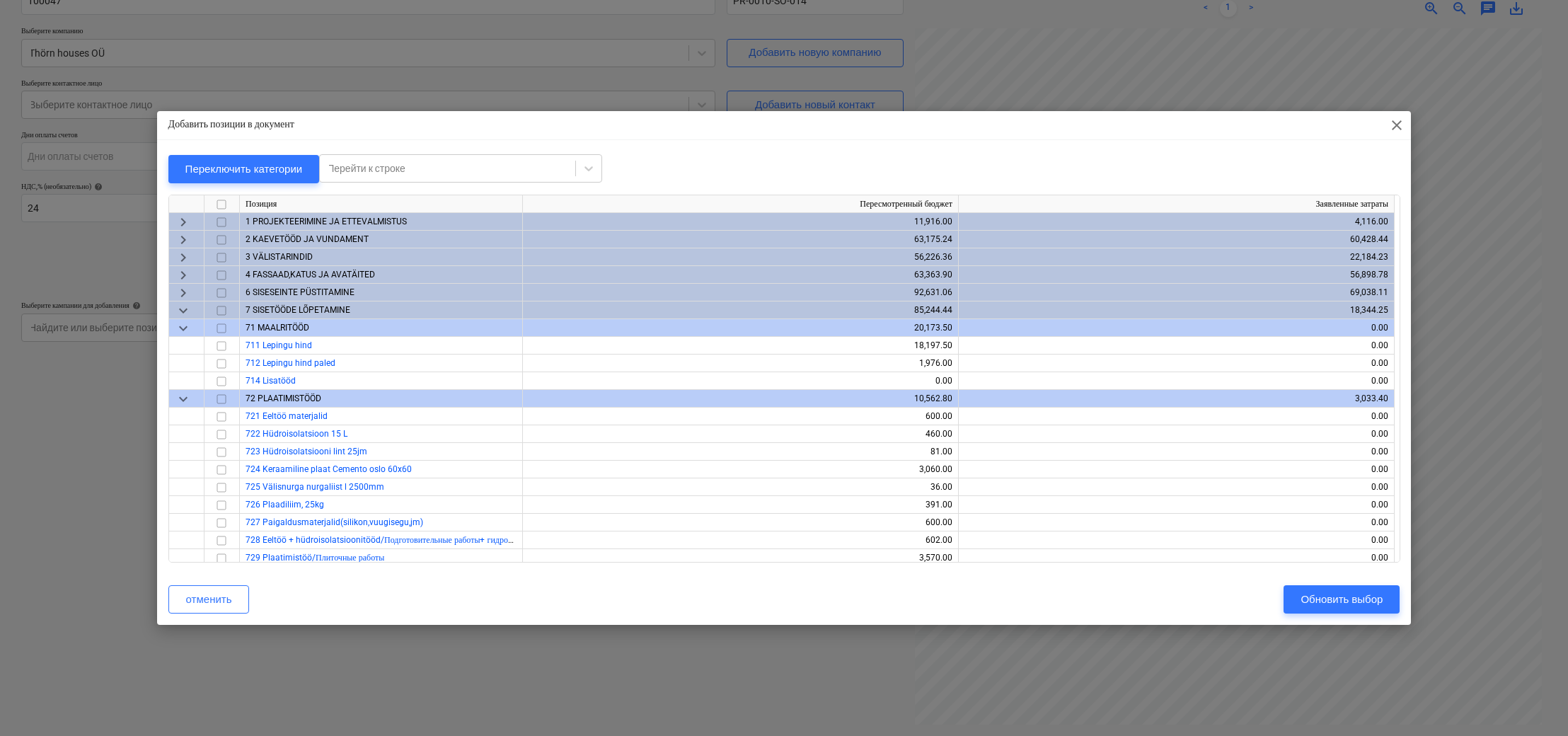
click at [183, 306] on span "keyboard_arrow_down" at bounding box center [183, 311] width 17 height 17
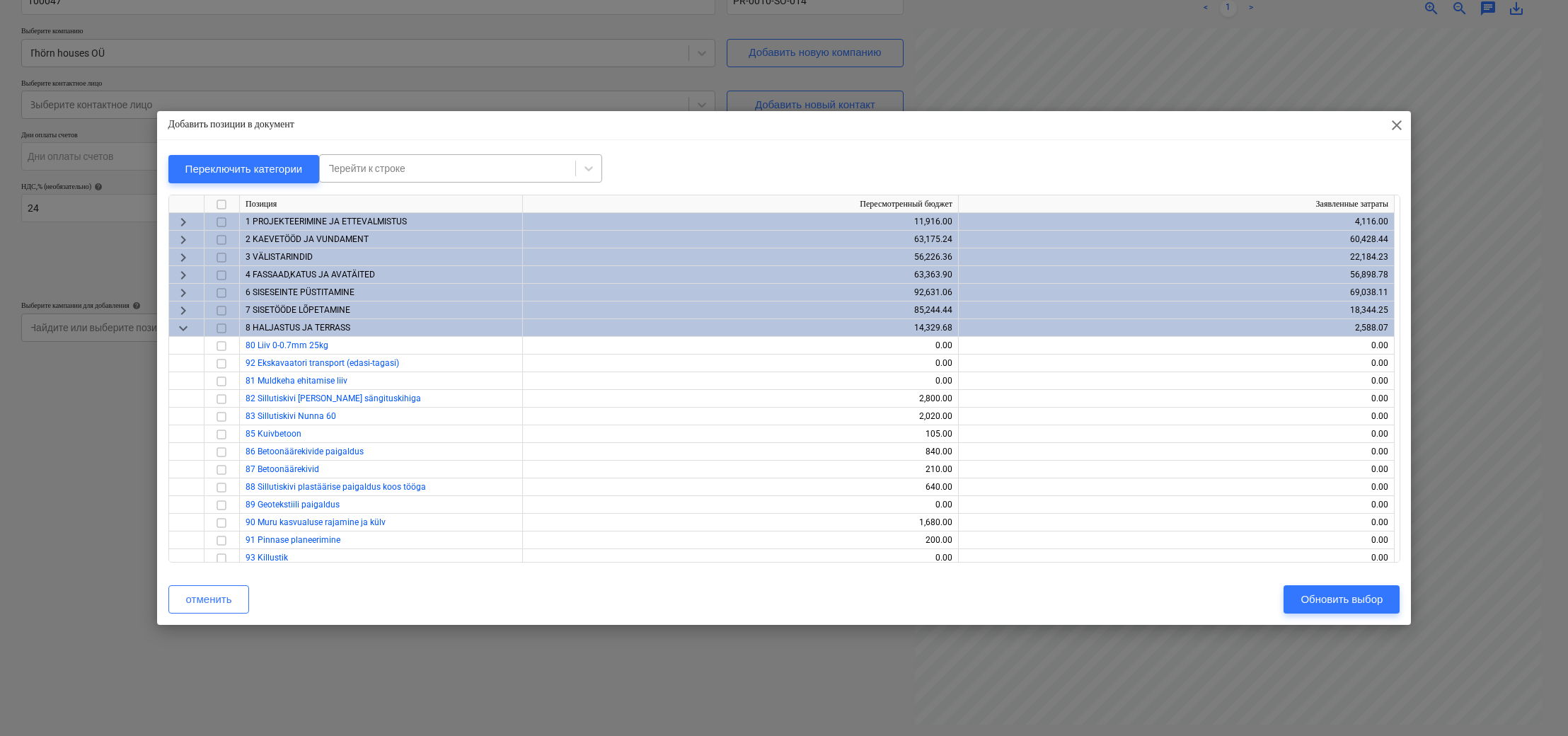
click at [426, 161] on div "Перейти к строке" at bounding box center [447, 168] width 255 height 19
type input "vent"
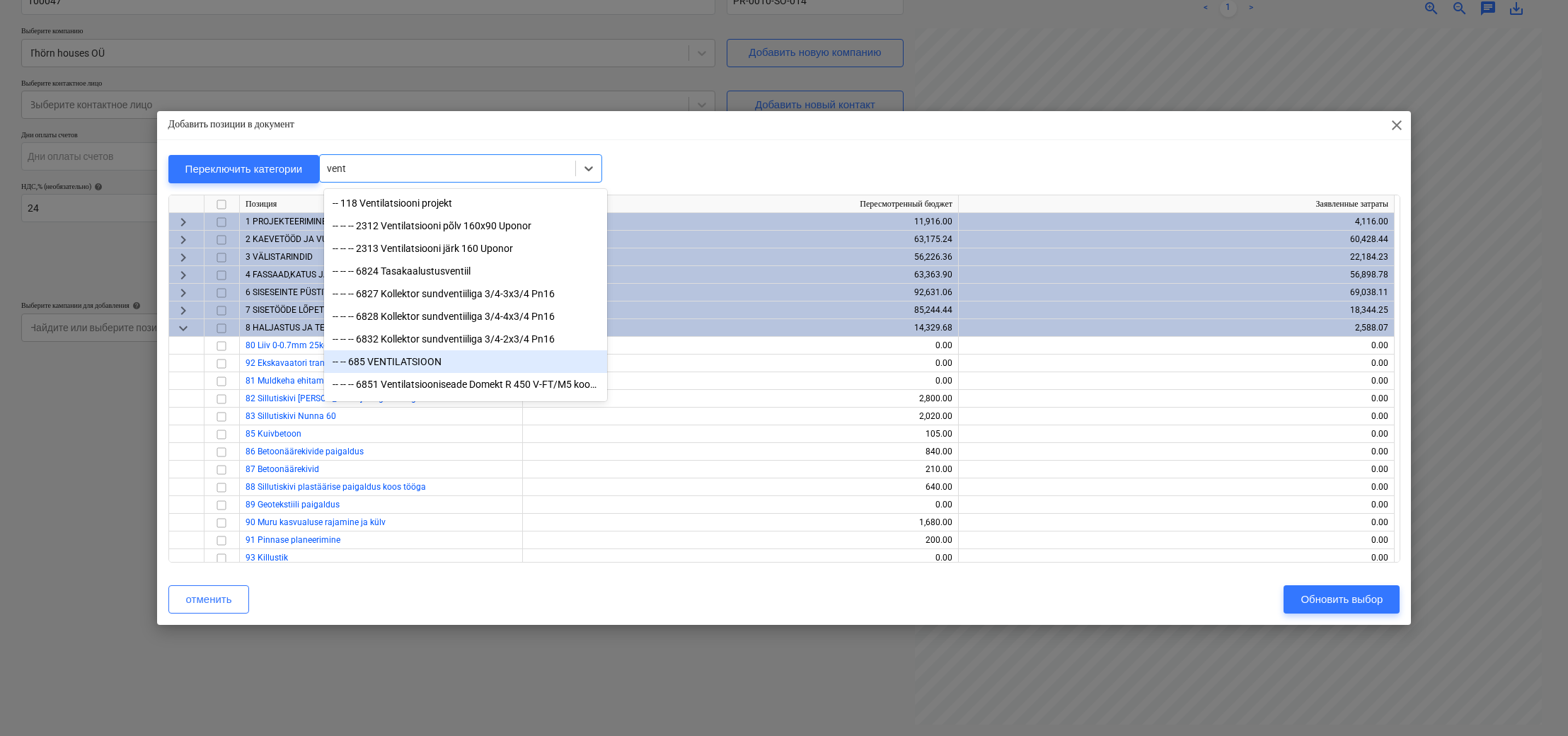
click at [421, 366] on div "-- -- 685 VENTILATSIOON" at bounding box center [465, 361] width 283 height 22
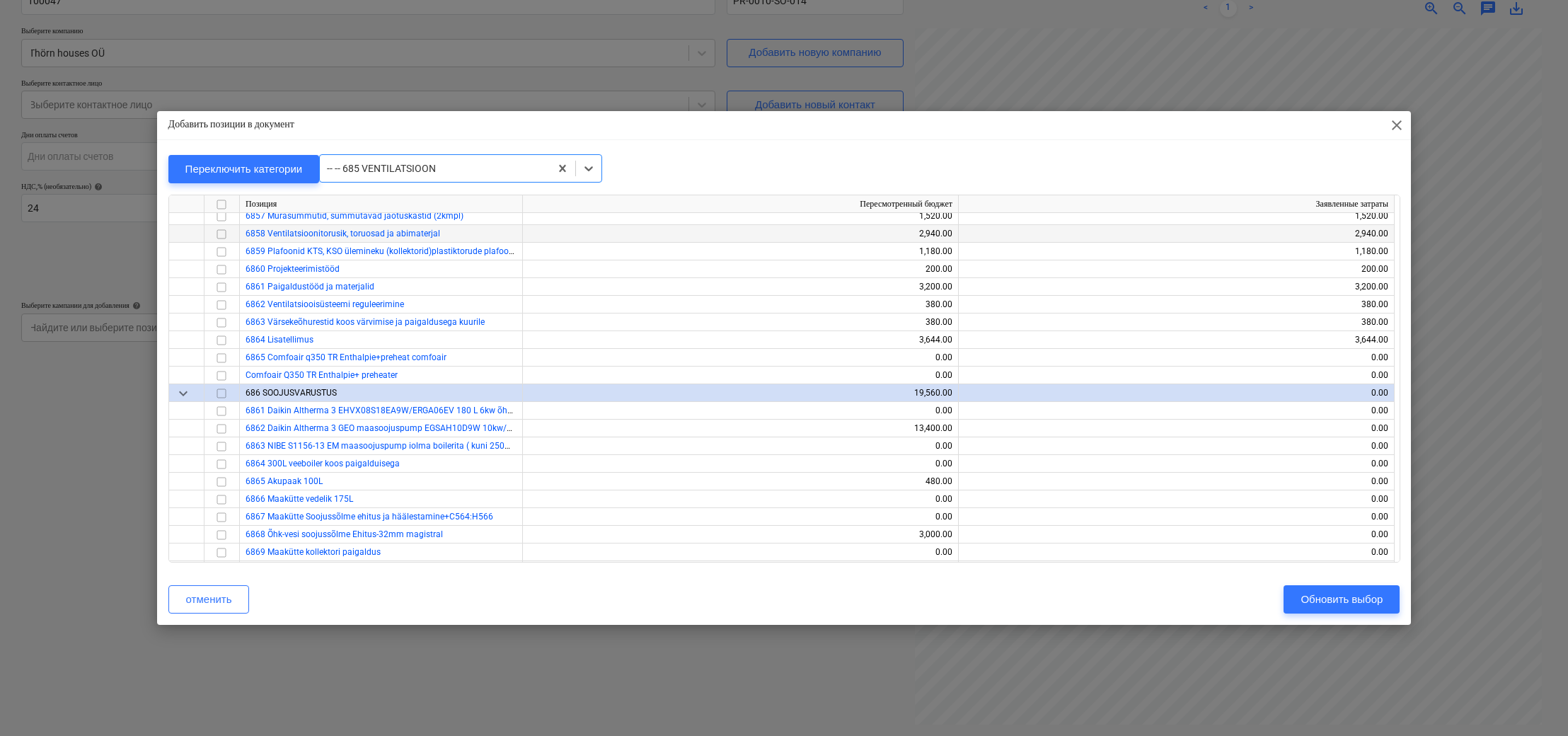
scroll to position [9207, 0]
click at [220, 426] on input "checkbox" at bounding box center [222, 427] width 17 height 17
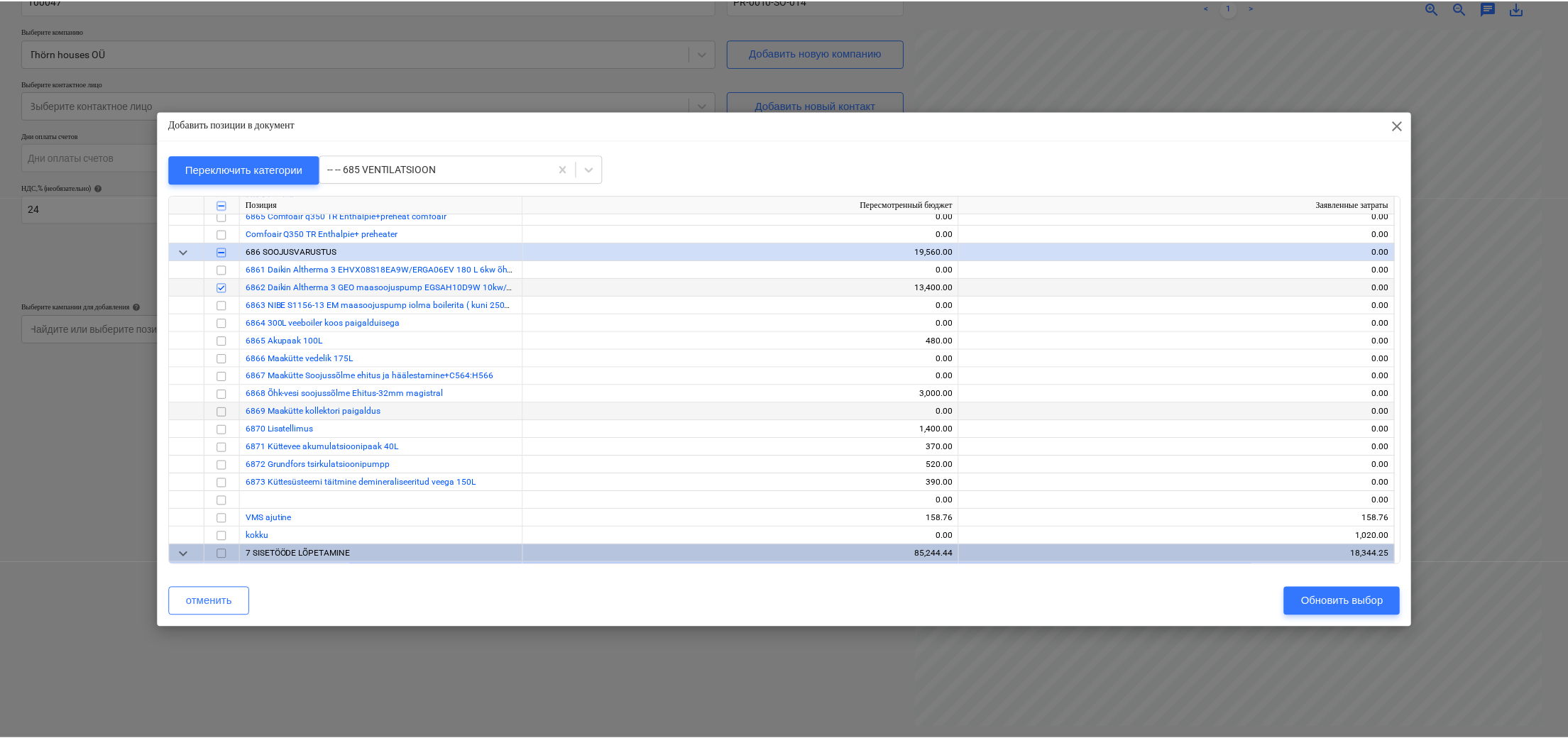
scroll to position [9375, 0]
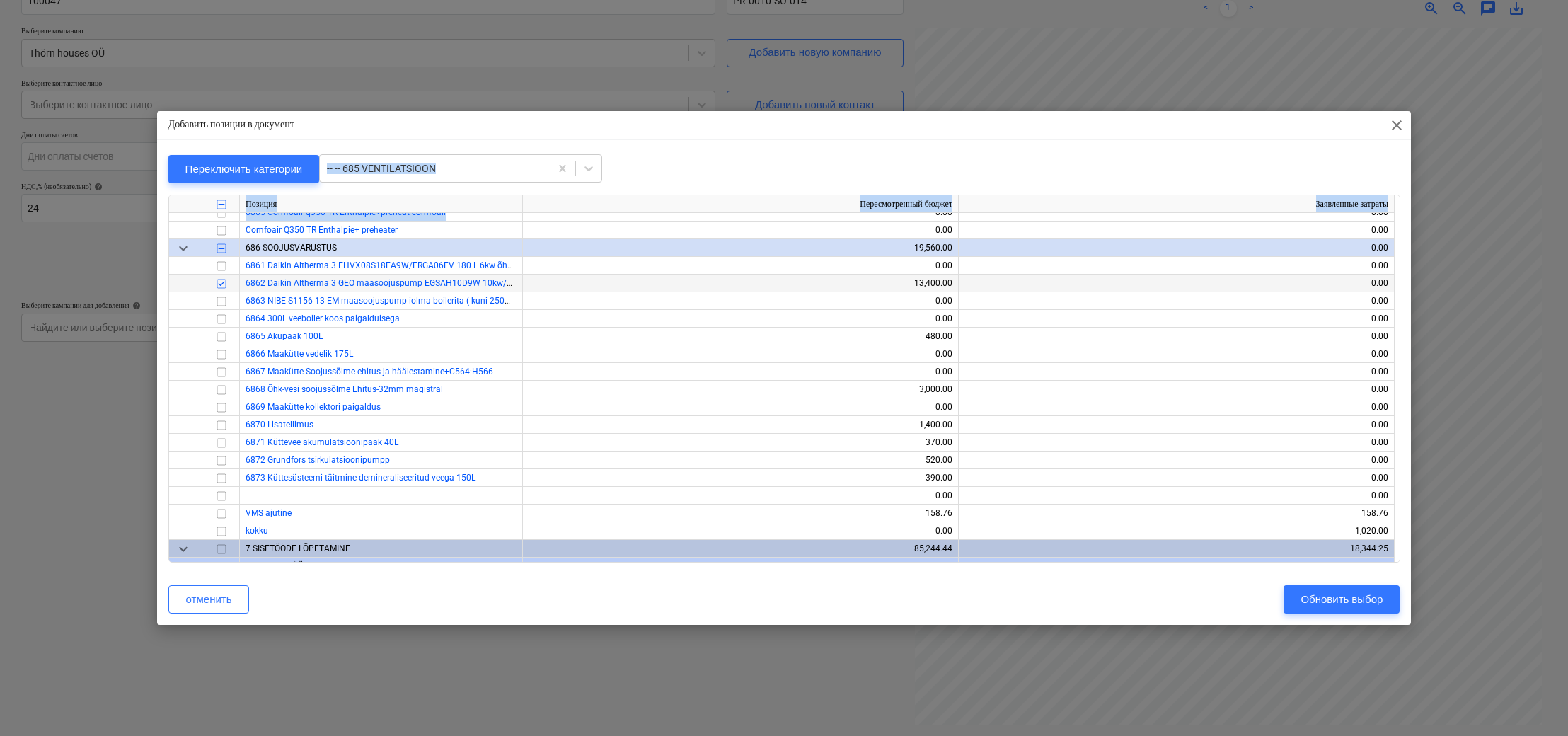
drag, startPoint x: 1172, startPoint y: 129, endPoint x: 841, endPoint y: 208, distance: 340.3
click at [834, 215] on div "Добавить позиции в документ close Переключить категории -- -- 685 VENTILATSIOON…" at bounding box center [784, 368] width 1255 height 514
click at [915, 125] on span "close" at bounding box center [1397, 125] width 17 height 17
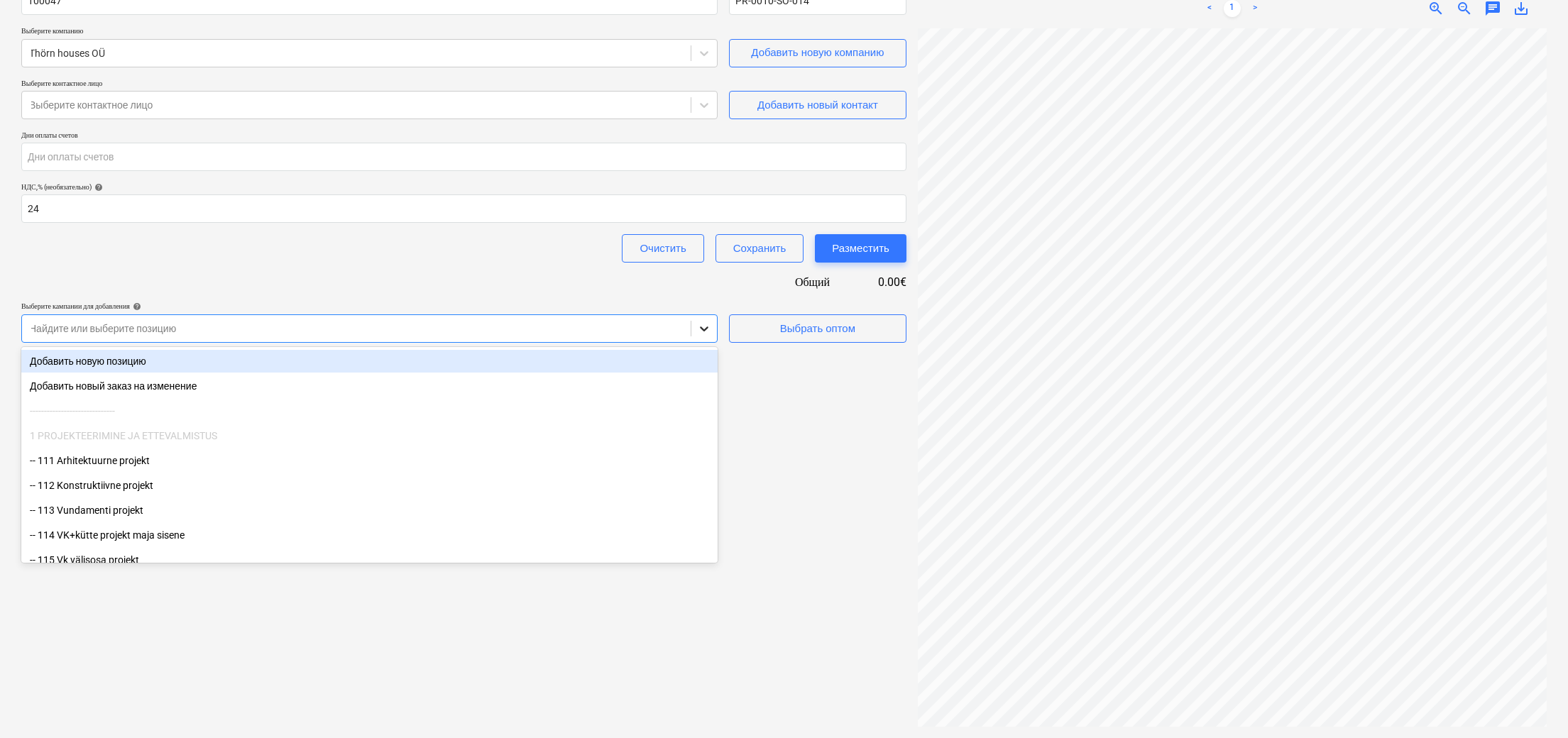
click at [702, 327] on icon at bounding box center [704, 329] width 9 height 5
click at [257, 360] on div "Добавить новую позицию" at bounding box center [370, 361] width 696 height 22
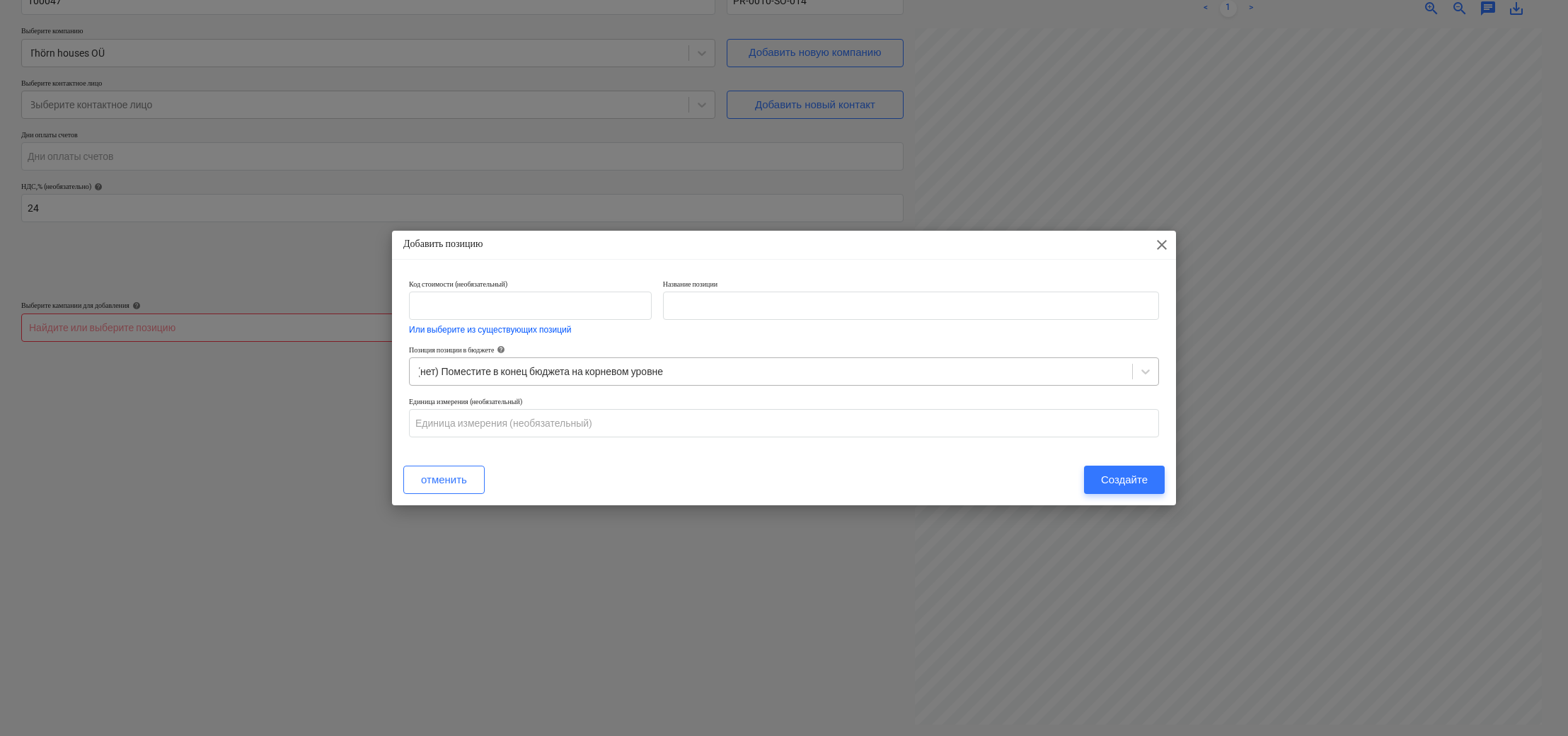
click at [663, 367] on div "(нет) Поместите в конец бюджета на корневом уровне" at bounding box center [771, 371] width 708 height 12
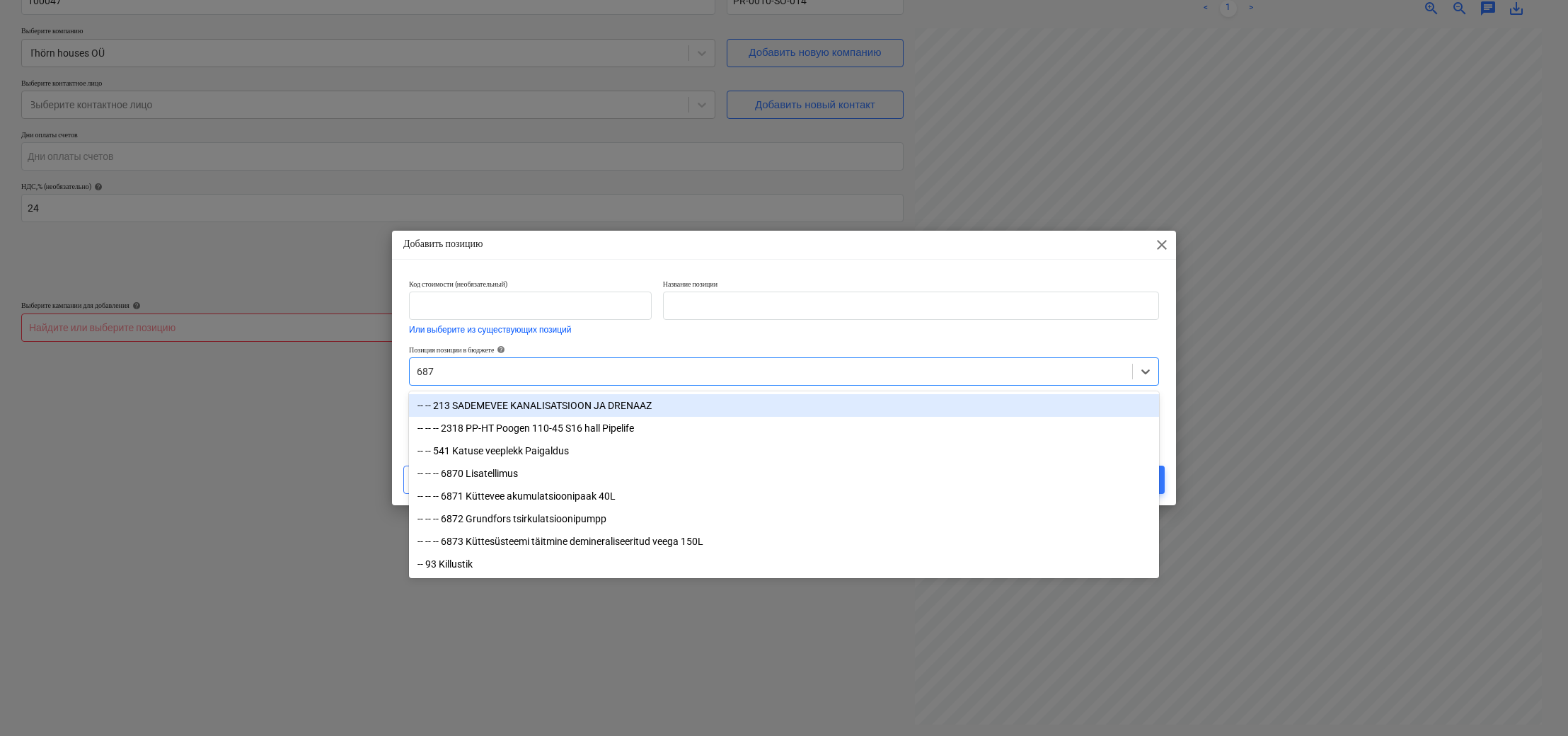
type input "6873"
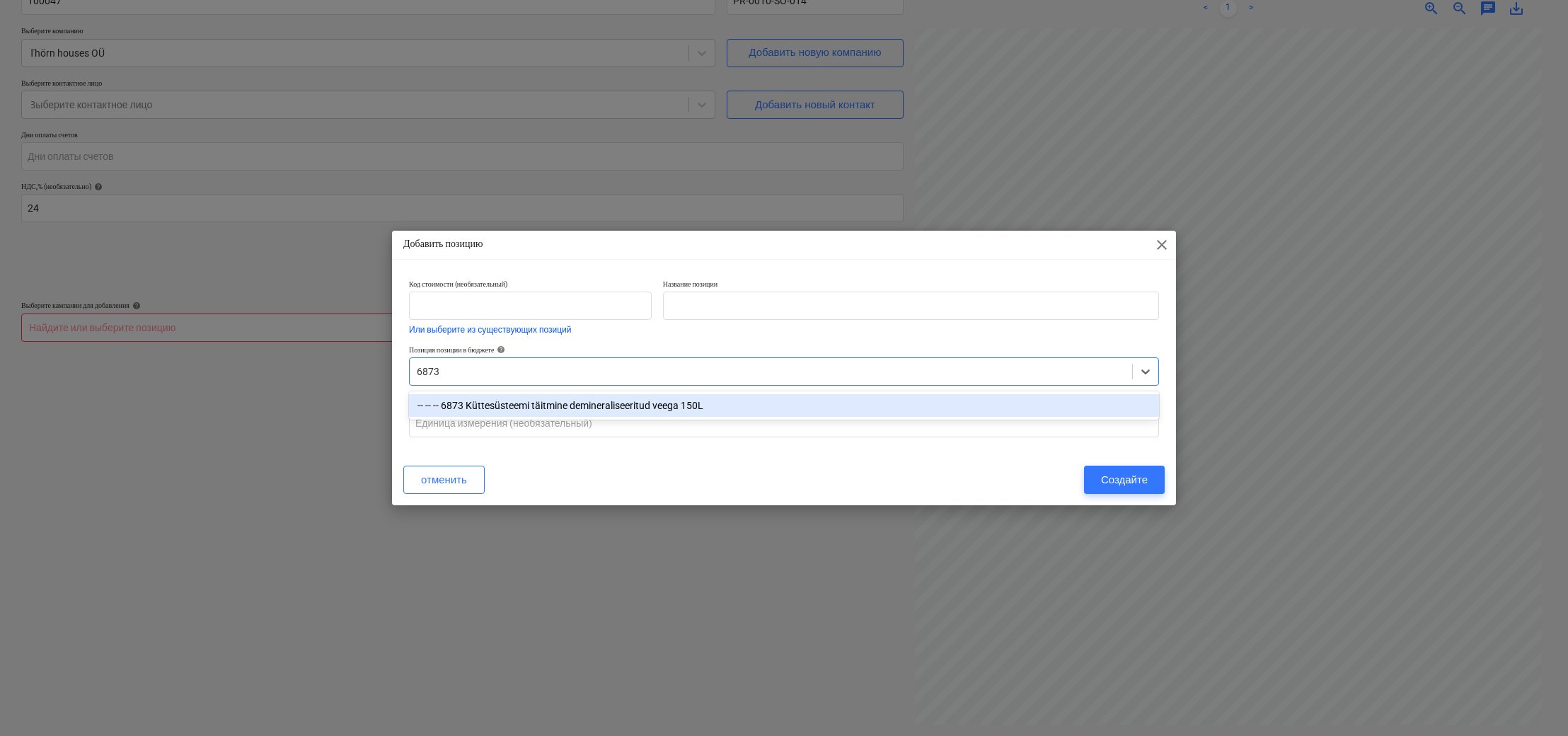
click at [672, 403] on div "-- -- -- 6873 Küttesüsteemi täitmine demineraliseeritud veega 150L" at bounding box center [784, 404] width 751 height 22
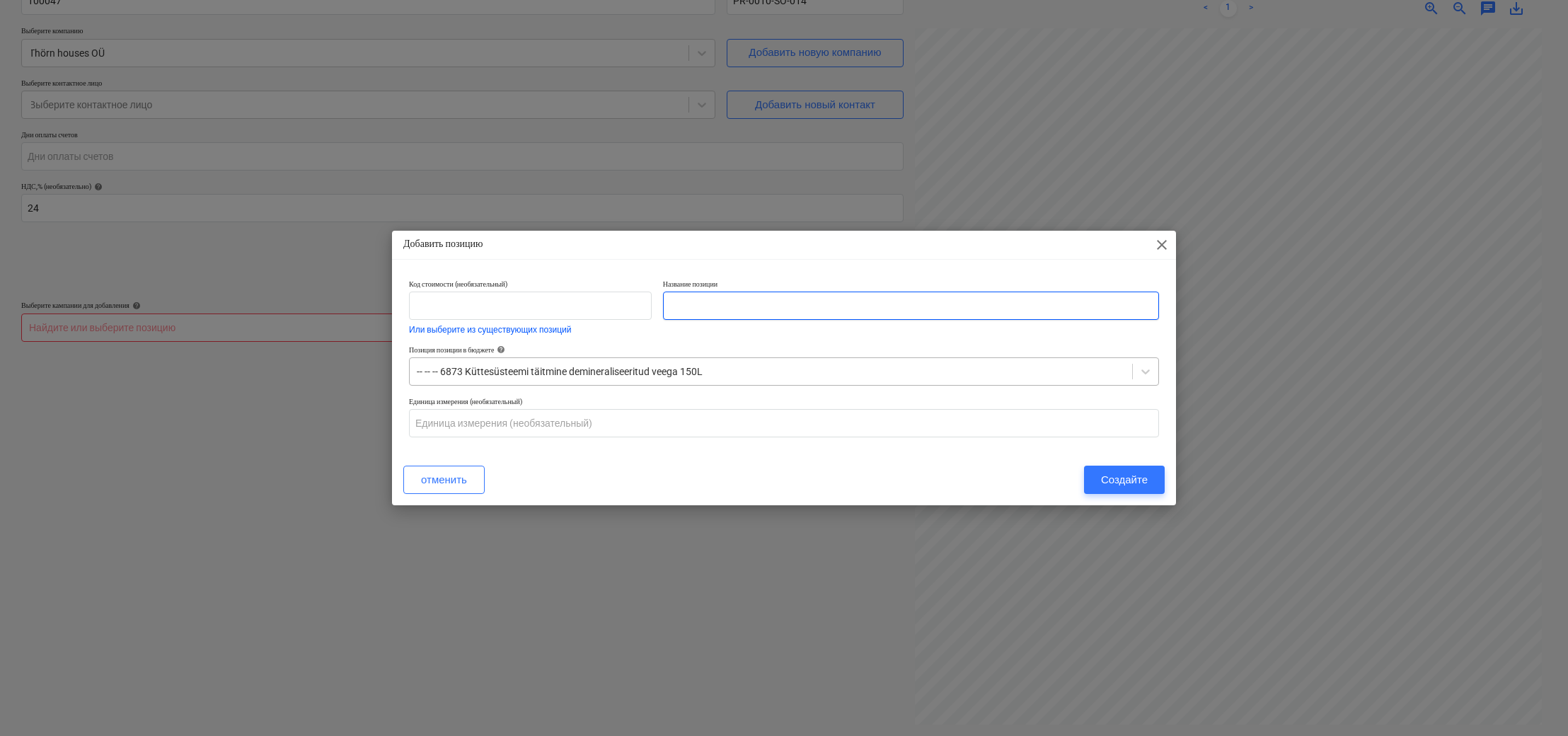
paste input "Soojuspump ja kogu küttesüsteem koos paigaldusega."
type input "Soojuspump ja kogu küttesüsteem koos paigaldusega."
click at [915, 481] on div "Создайте" at bounding box center [1124, 479] width 47 height 18
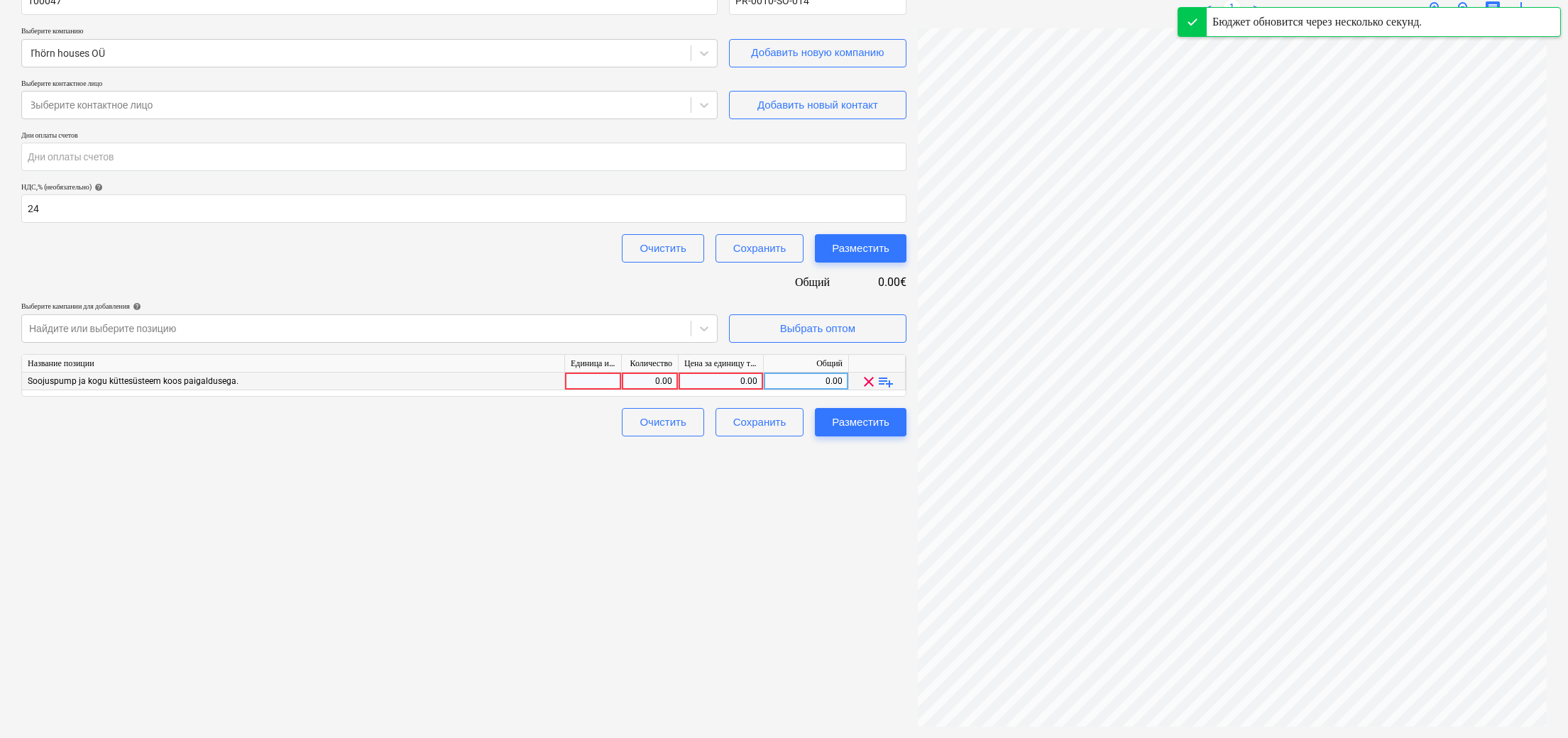
click at [727, 384] on div "0.00" at bounding box center [720, 381] width 73 height 18
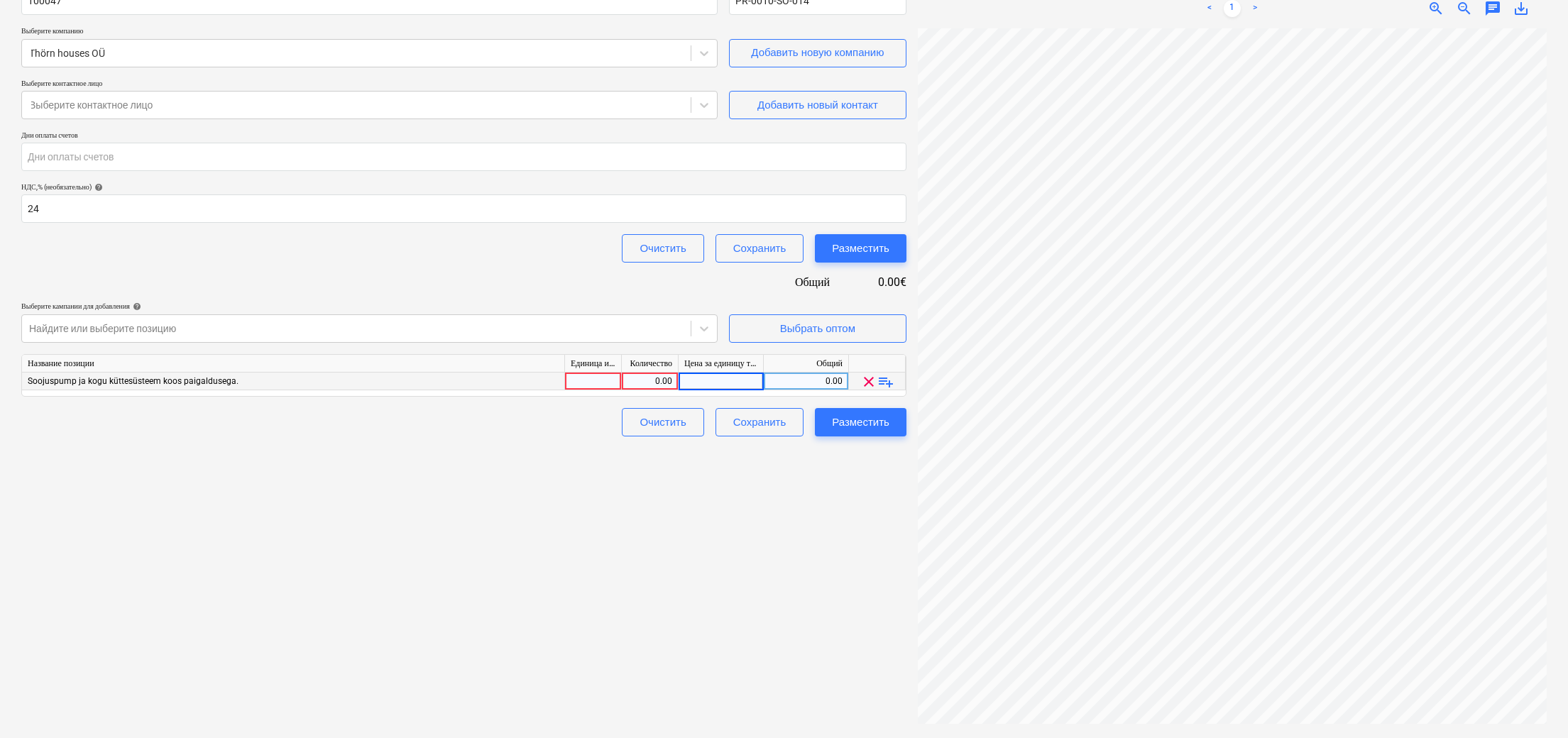
scroll to position [152, 0]
